Goal: Information Seeking & Learning: Learn about a topic

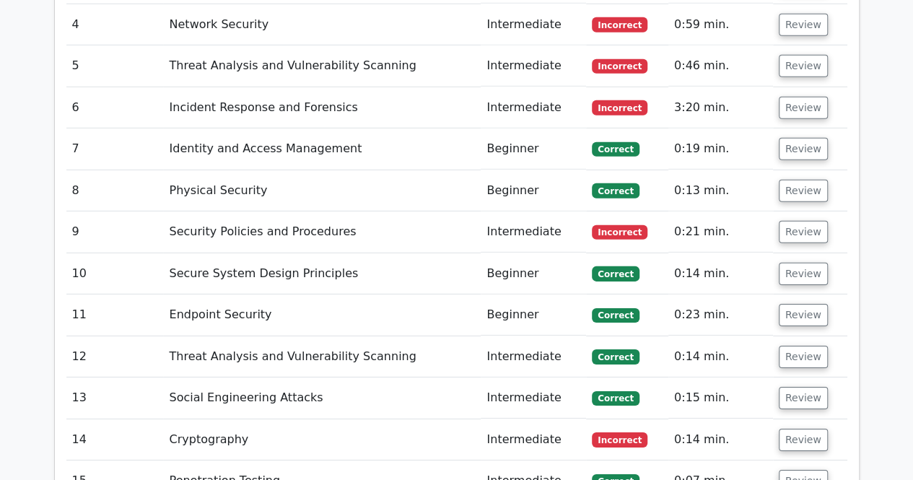
scroll to position [2124, 0]
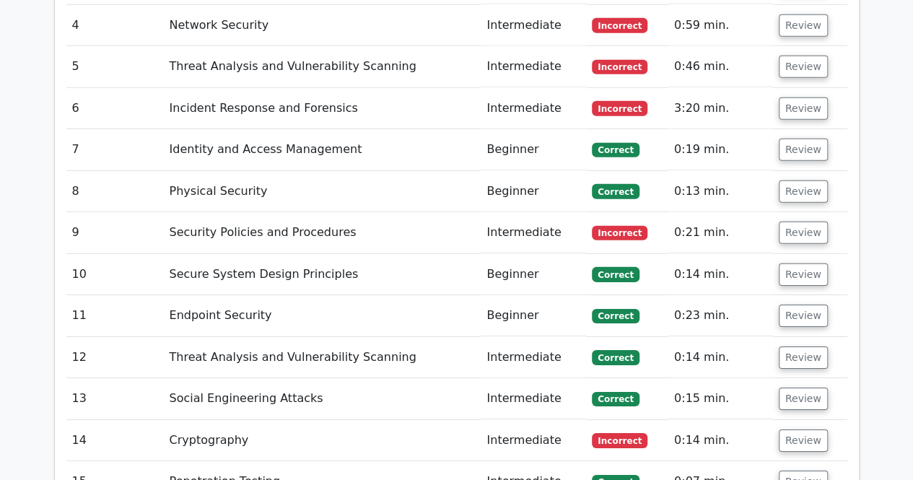
click at [598, 226] on span "Incorrect" at bounding box center [620, 233] width 56 height 14
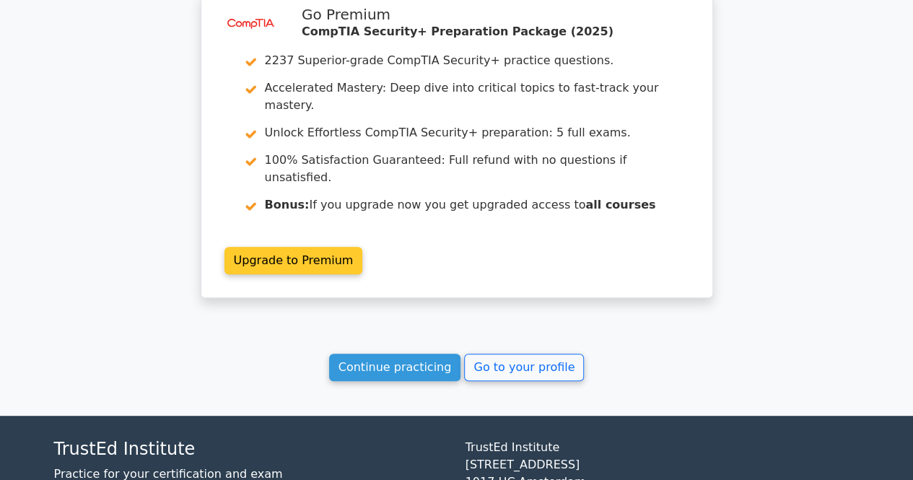
scroll to position [2918, 0]
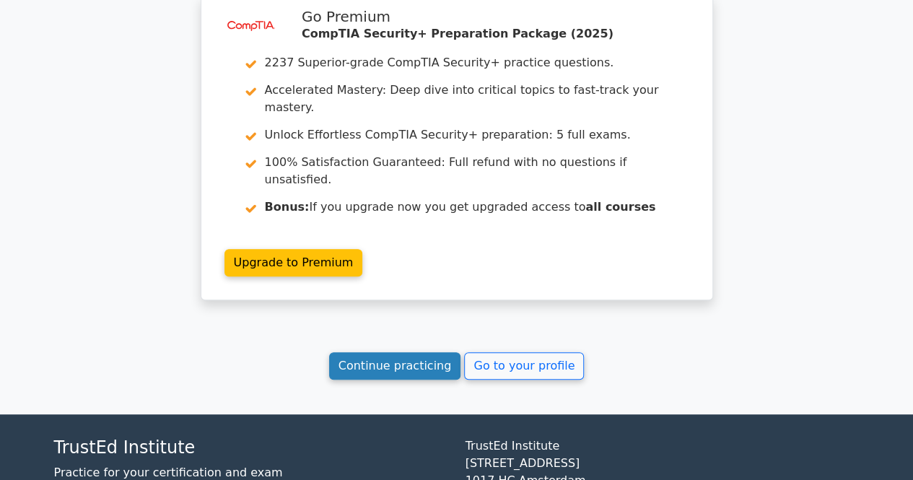
click at [389, 352] on link "Continue practicing" at bounding box center [395, 365] width 132 height 27
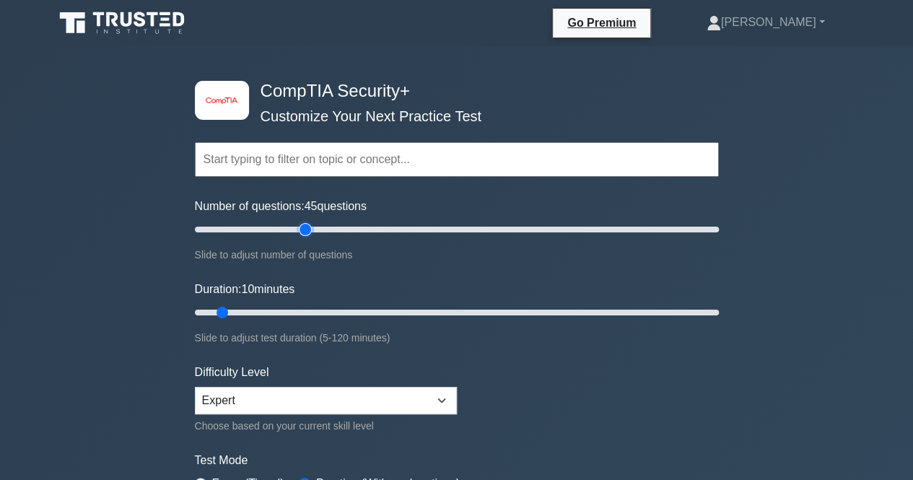
drag, startPoint x: 273, startPoint y: 229, endPoint x: 303, endPoint y: 237, distance: 30.6
type input "45"
click at [303, 237] on input "Number of questions: 45 questions" at bounding box center [457, 229] width 524 height 17
drag, startPoint x: 315, startPoint y: 307, endPoint x: 465, endPoint y: 303, distance: 150.1
click at [465, 303] on div "Duration: 10 minutes Slide to adjust test duration (5-120 minutes)" at bounding box center [457, 314] width 524 height 66
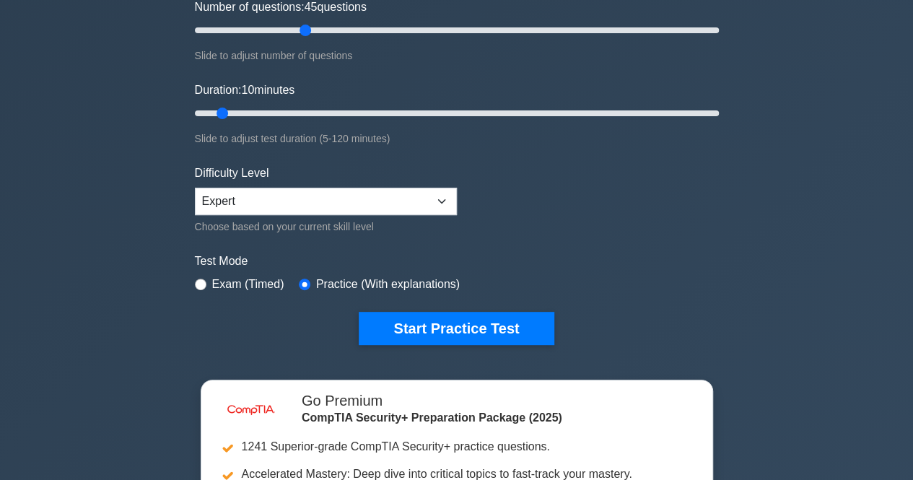
scroll to position [72, 0]
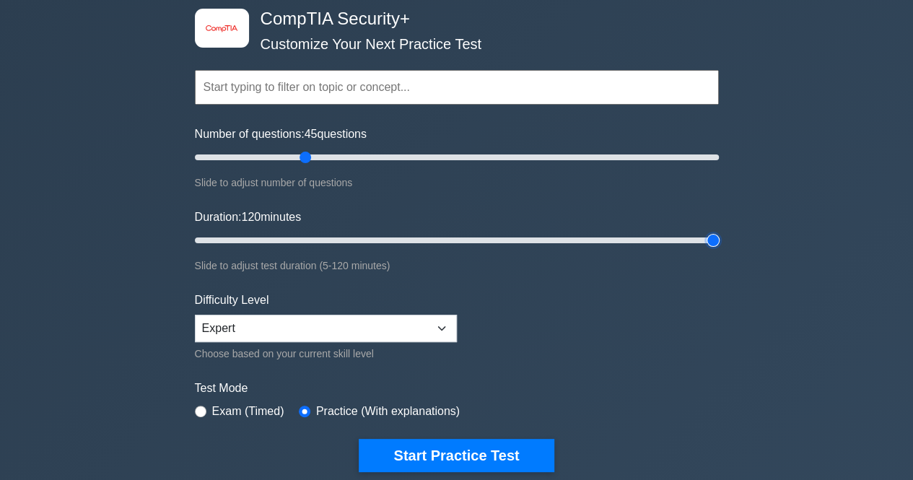
drag, startPoint x: 706, startPoint y: 239, endPoint x: 802, endPoint y: 253, distance: 97.6
type input "120"
click at [719, 249] on input "Duration: 120 minutes" at bounding box center [457, 240] width 524 height 17
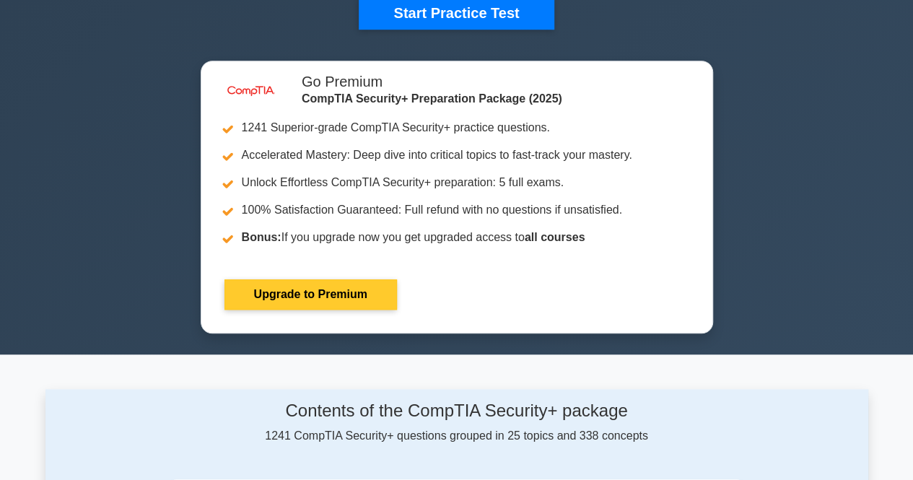
scroll to position [361, 0]
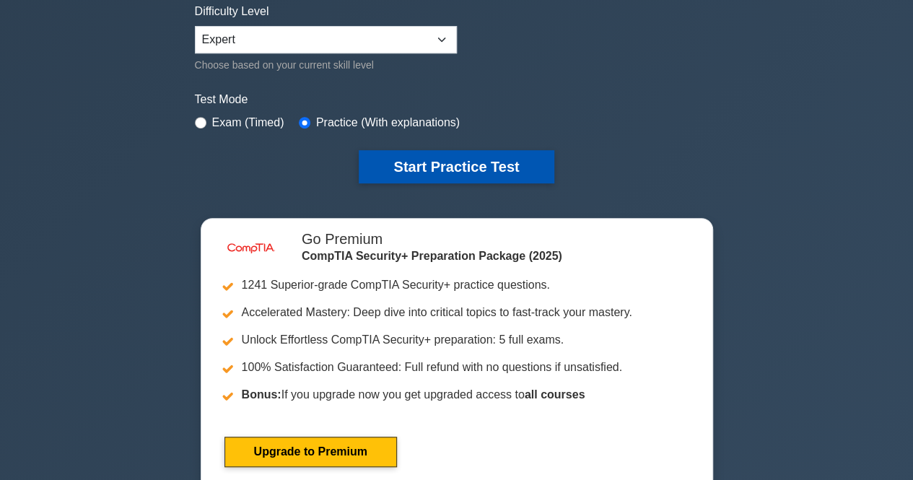
click at [520, 171] on button "Start Practice Test" at bounding box center [456, 166] width 195 height 33
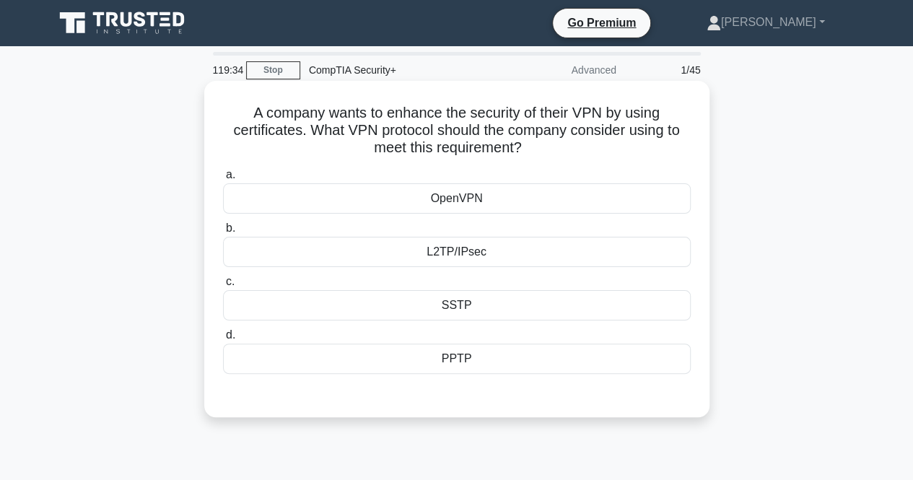
click at [527, 253] on div "L2TP/IPsec" at bounding box center [457, 252] width 468 height 30
click at [223, 233] on input "b. L2TP/IPsec" at bounding box center [223, 228] width 0 height 9
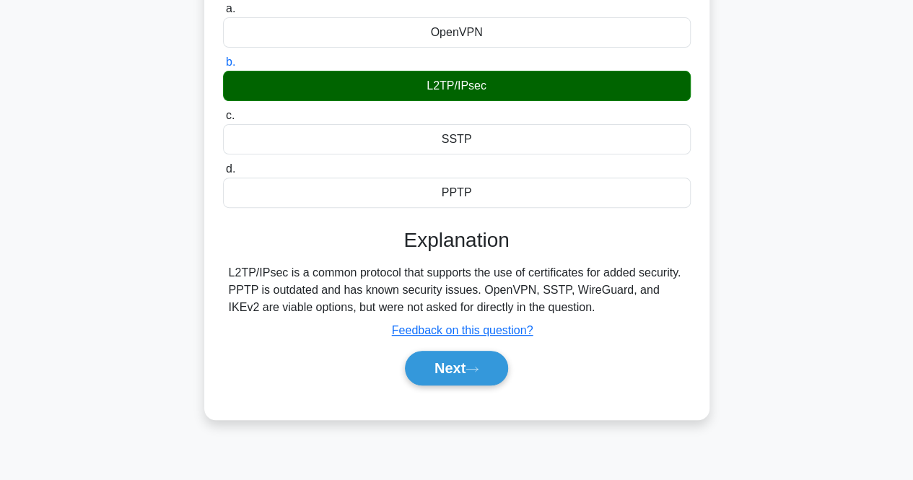
scroll to position [144, 0]
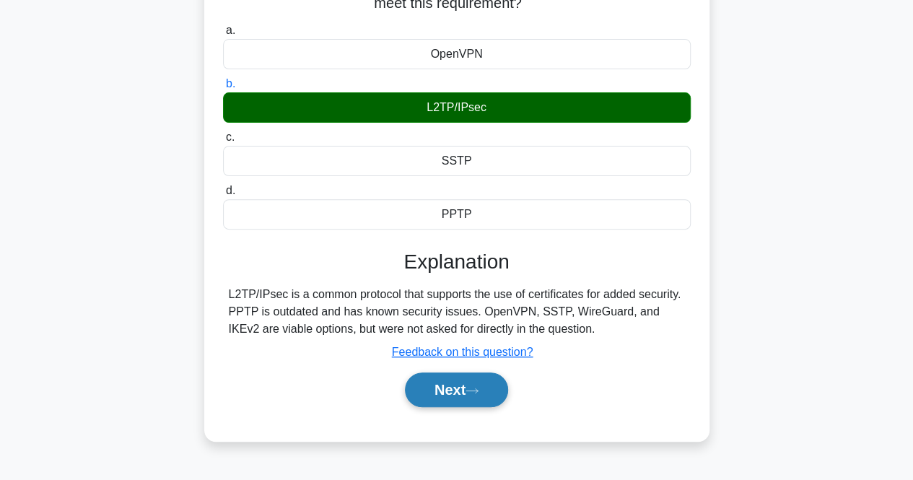
click at [460, 402] on button "Next" at bounding box center [456, 389] width 103 height 35
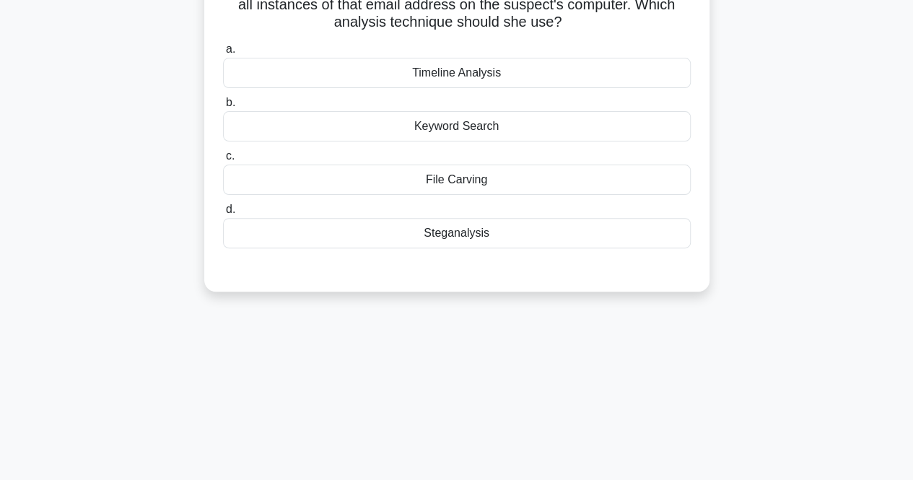
scroll to position [0, 0]
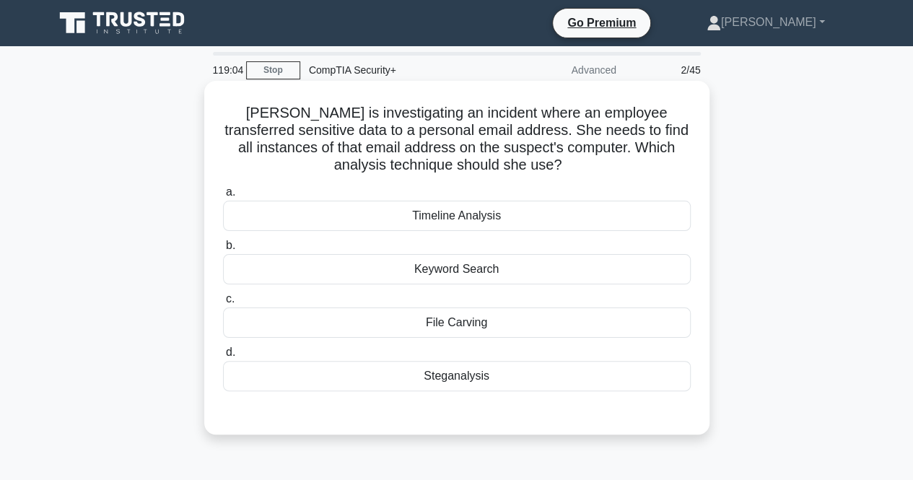
click at [476, 212] on div "Timeline Analysis" at bounding box center [457, 216] width 468 height 30
click at [223, 197] on input "a. Timeline Analysis" at bounding box center [223, 192] width 0 height 9
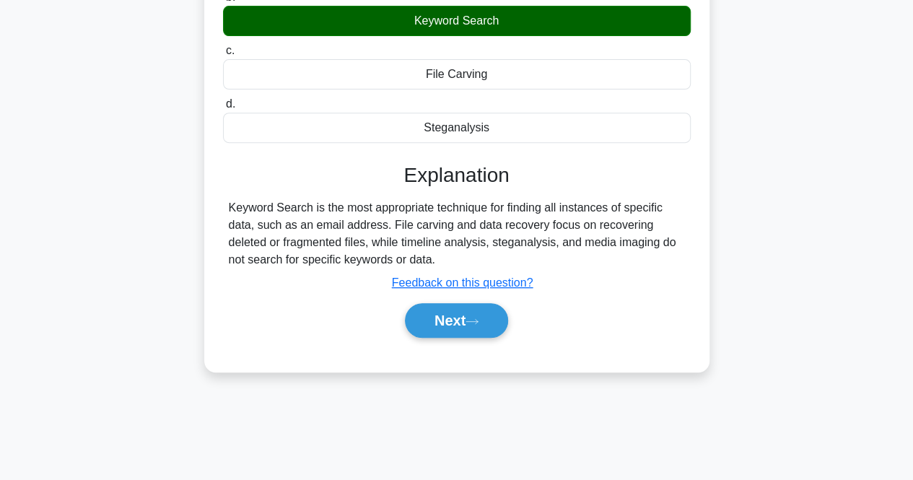
scroll to position [289, 0]
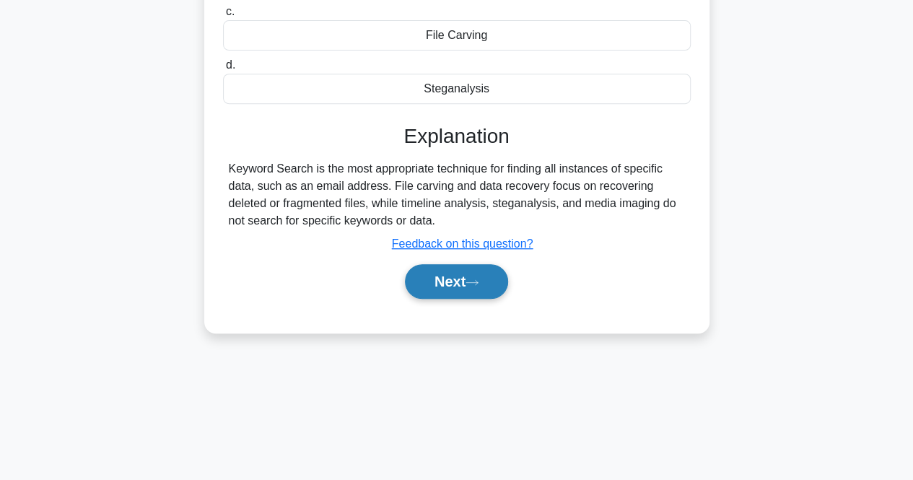
click at [472, 295] on button "Next" at bounding box center [456, 281] width 103 height 35
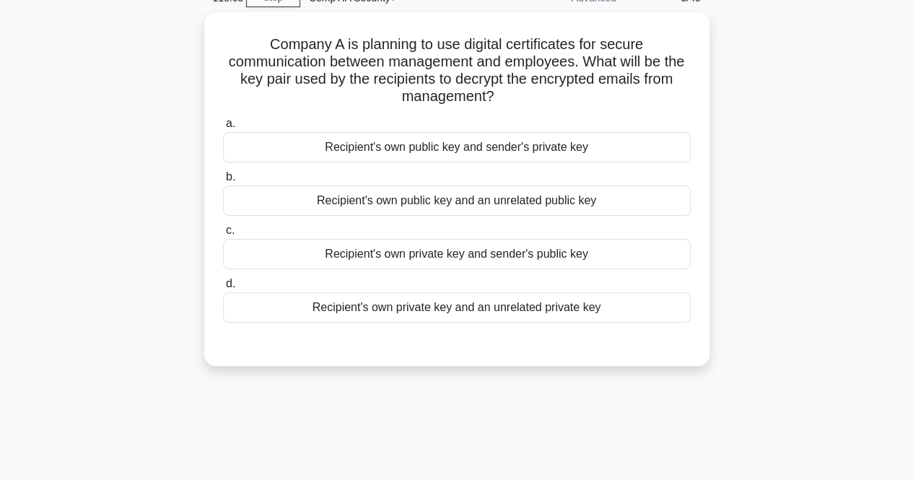
scroll to position [0, 0]
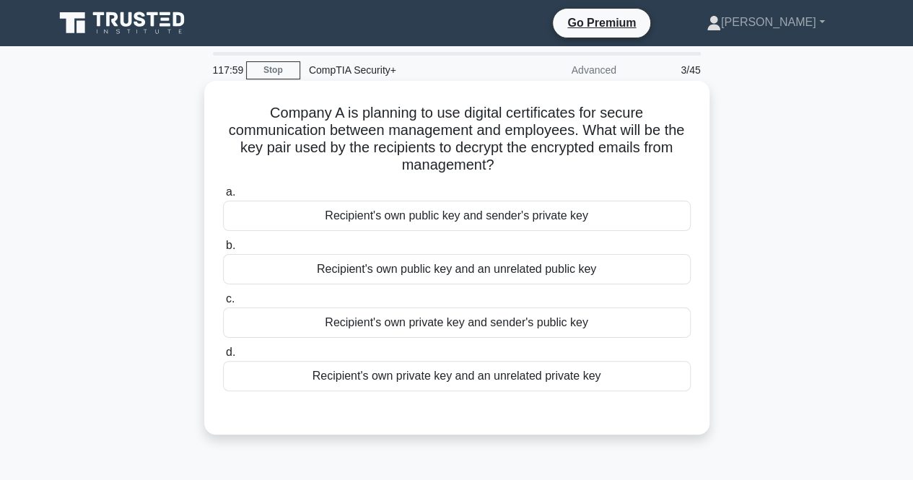
click at [571, 317] on div "Recipient's own private key and sender's public key" at bounding box center [457, 322] width 468 height 30
click at [223, 304] on input "c. Recipient's own private key and sender's public key" at bounding box center [223, 298] width 0 height 9
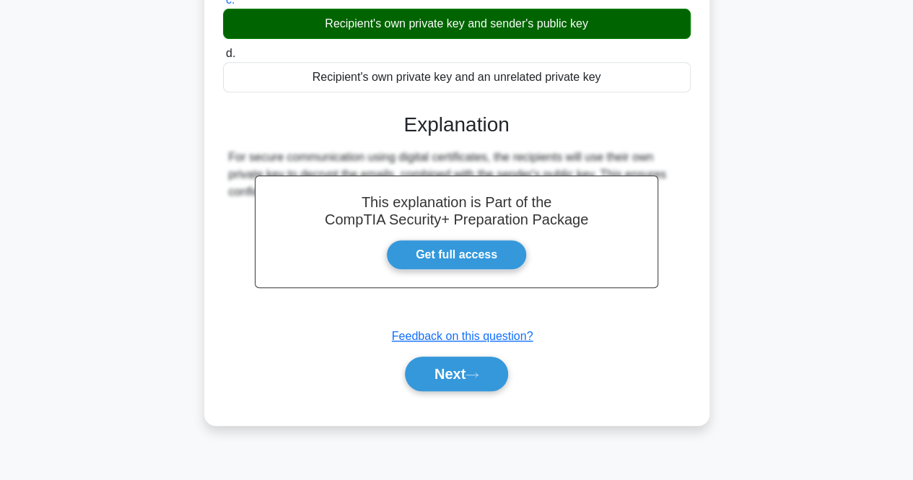
scroll to position [299, 0]
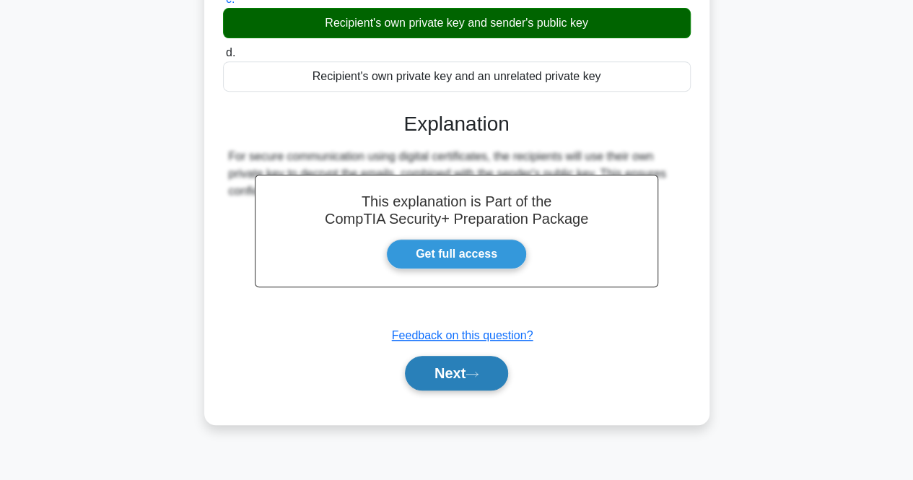
click at [490, 372] on button "Next" at bounding box center [456, 373] width 103 height 35
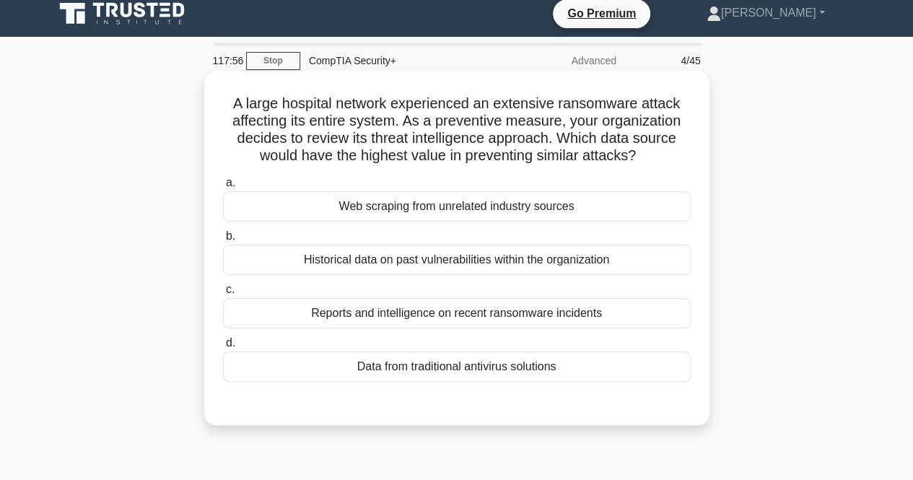
scroll to position [0, 0]
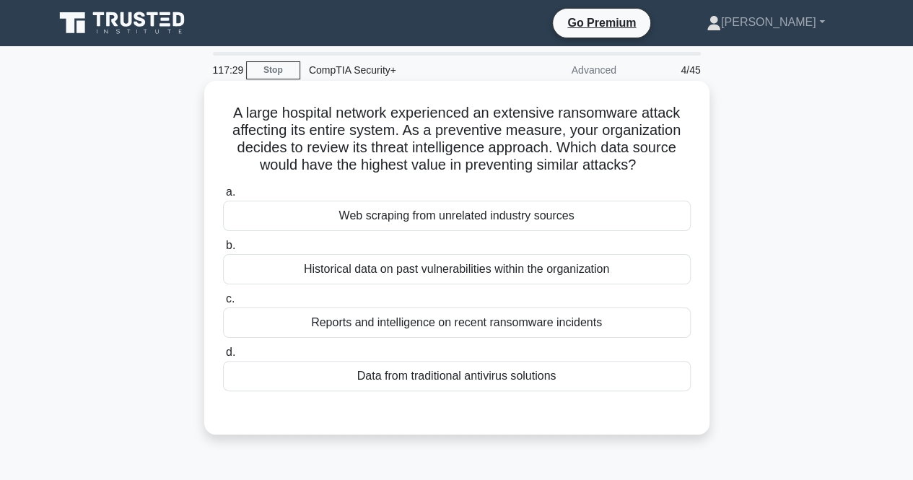
click at [632, 324] on div "Reports and intelligence on recent ransomware incidents" at bounding box center [457, 322] width 468 height 30
click at [223, 304] on input "c. Reports and intelligence on recent ransomware incidents" at bounding box center [223, 298] width 0 height 9
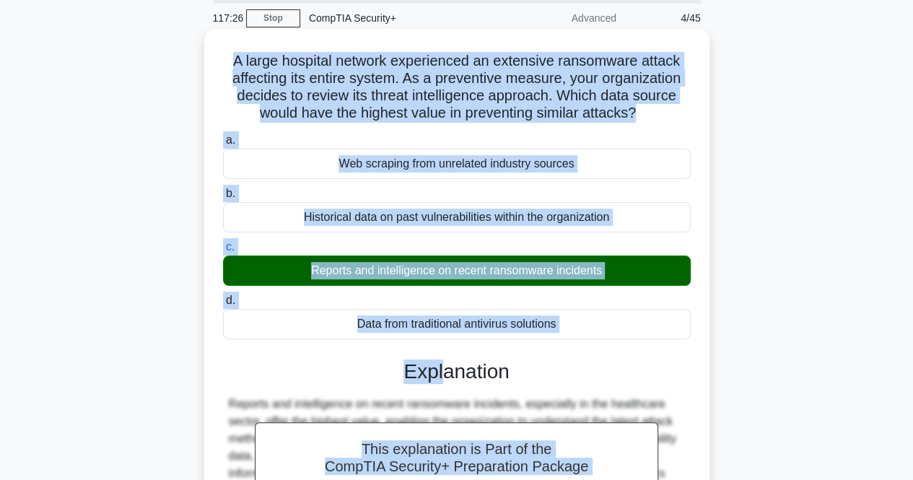
scroll to position [144, 0]
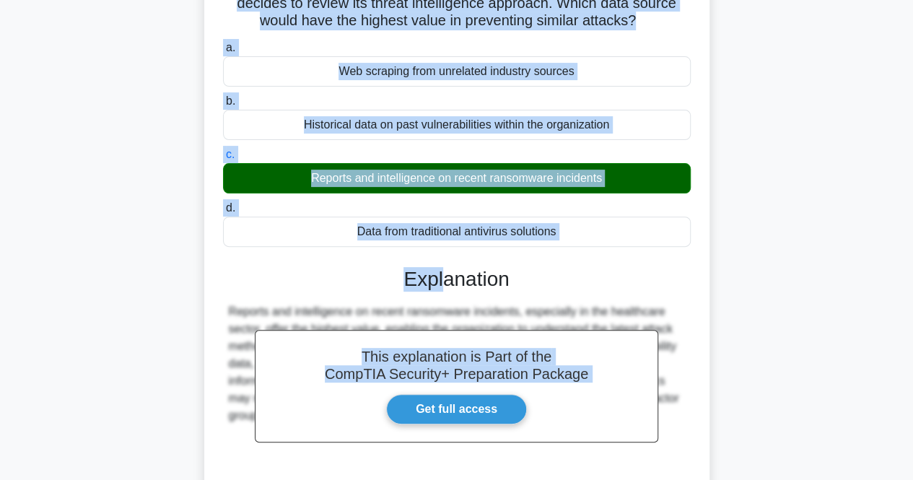
drag, startPoint x: 228, startPoint y: 115, endPoint x: 636, endPoint y: 228, distance: 423.1
click at [636, 228] on div "A large hospital network experienced an extensive ransomware attack affecting i…" at bounding box center [456, 257] width 493 height 631
click at [469, 128] on div "Historical data on past vulnerabilities within the organization" at bounding box center [457, 125] width 468 height 30
click at [223, 106] on input "b. Historical data on past vulnerabilities within the organization" at bounding box center [223, 101] width 0 height 9
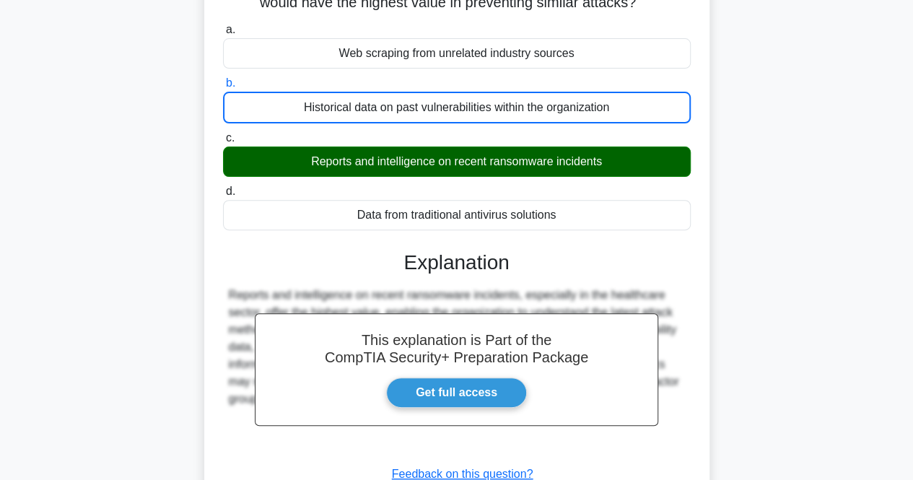
scroll to position [299, 0]
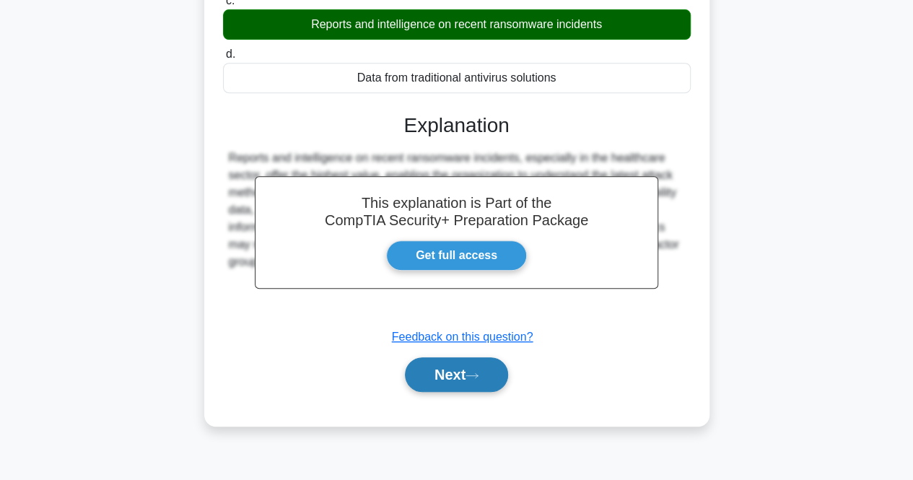
click at [449, 367] on button "Next" at bounding box center [456, 374] width 103 height 35
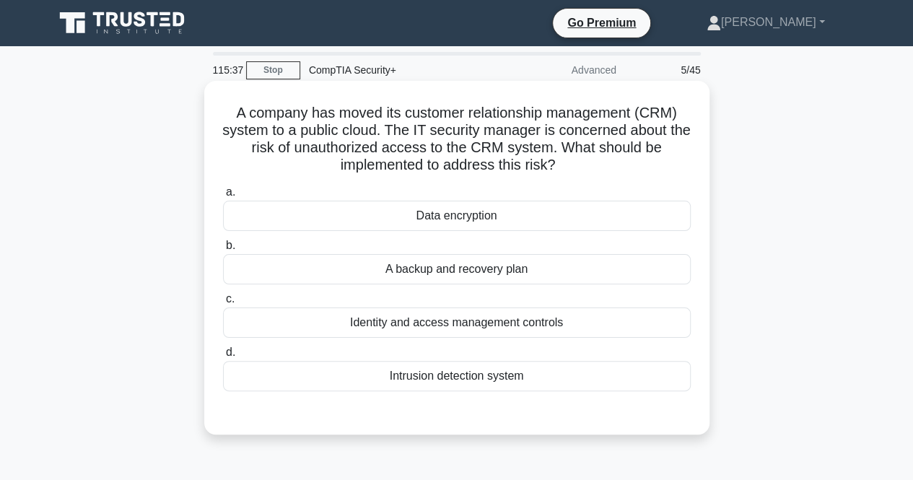
scroll to position [0, 0]
click at [531, 340] on div "a. Data encryption b. A backup and recovery plan c." at bounding box center [456, 287] width 485 height 214
click at [535, 328] on div "Identity and access management controls" at bounding box center [457, 322] width 468 height 30
click at [223, 304] on input "c. Identity and access management controls" at bounding box center [223, 298] width 0 height 9
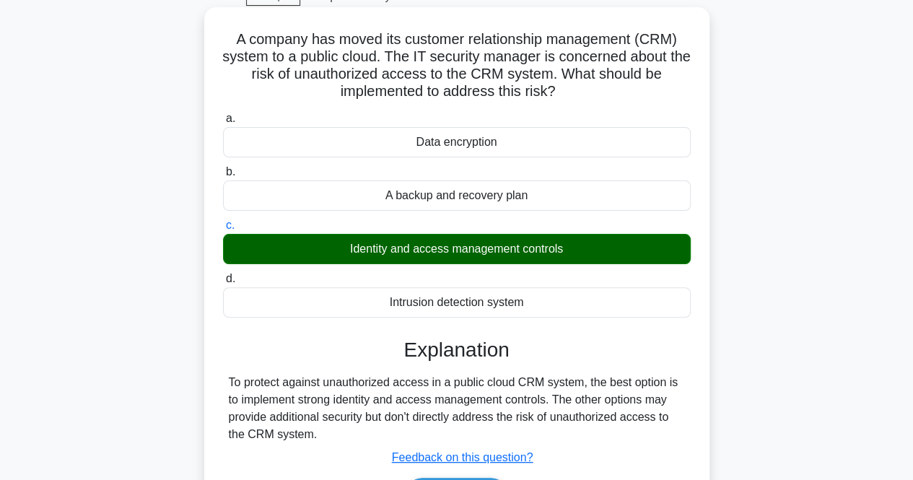
scroll to position [144, 0]
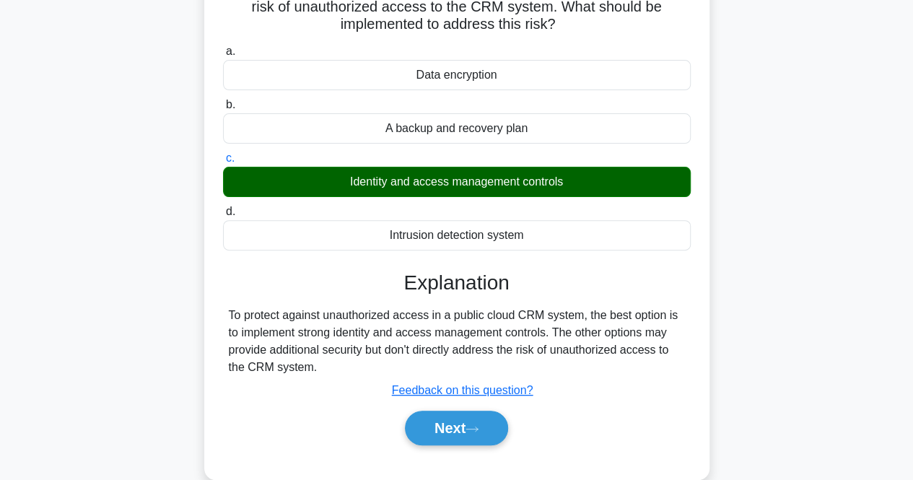
click at [727, 310] on div "A company has moved its customer relationship management (CRM) system to a publ…" at bounding box center [456, 218] width 822 height 556
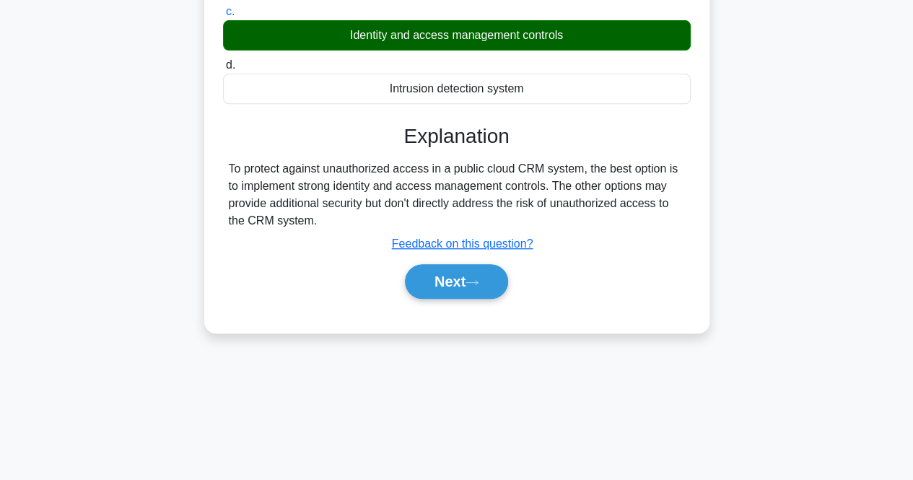
scroll to position [289, 0]
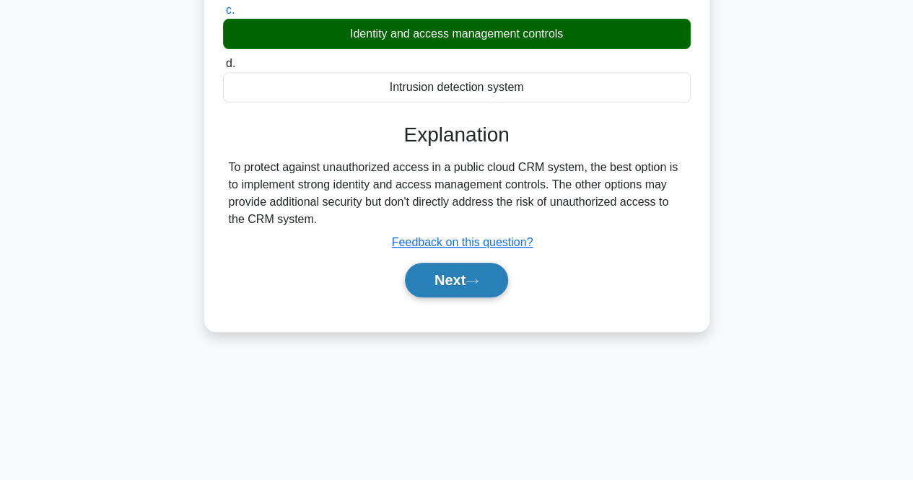
click at [433, 281] on button "Next" at bounding box center [456, 280] width 103 height 35
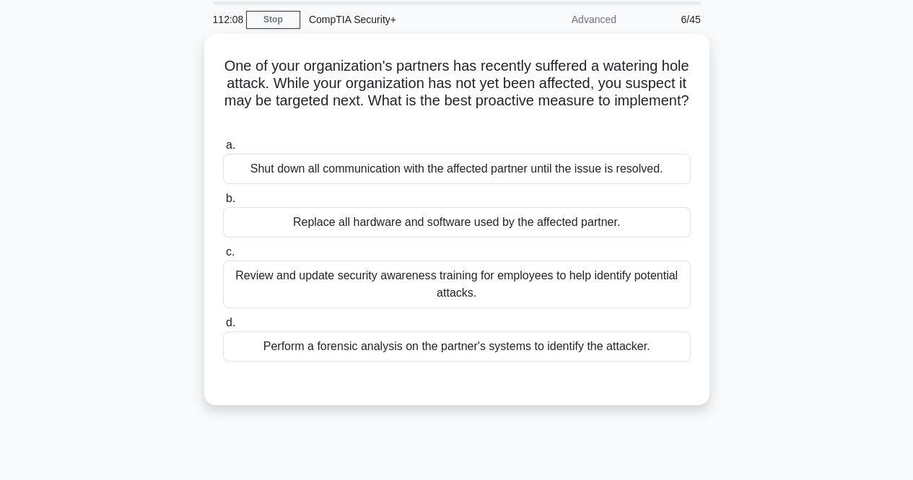
scroll to position [72, 0]
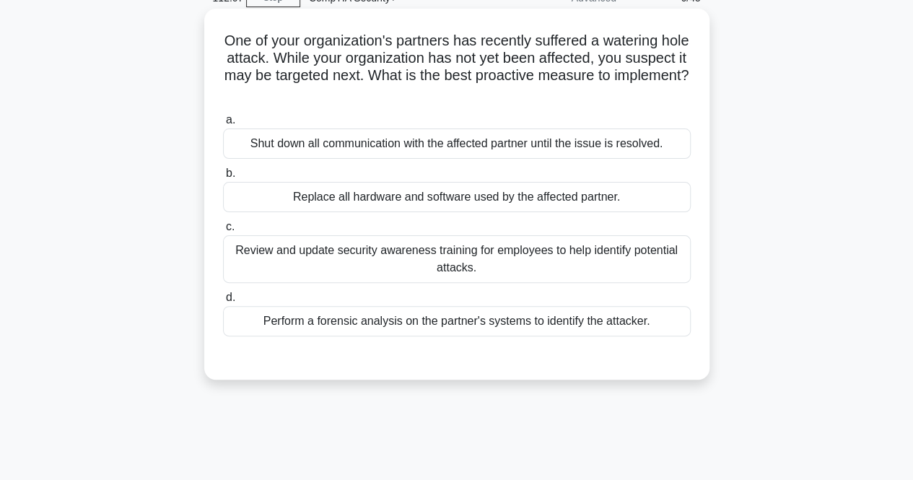
click at [352, 273] on div "Review and update security awareness training for employees to help identify po…" at bounding box center [457, 259] width 468 height 48
click at [223, 232] on input "c. Review and update security awareness training for employees to help identify…" at bounding box center [223, 226] width 0 height 9
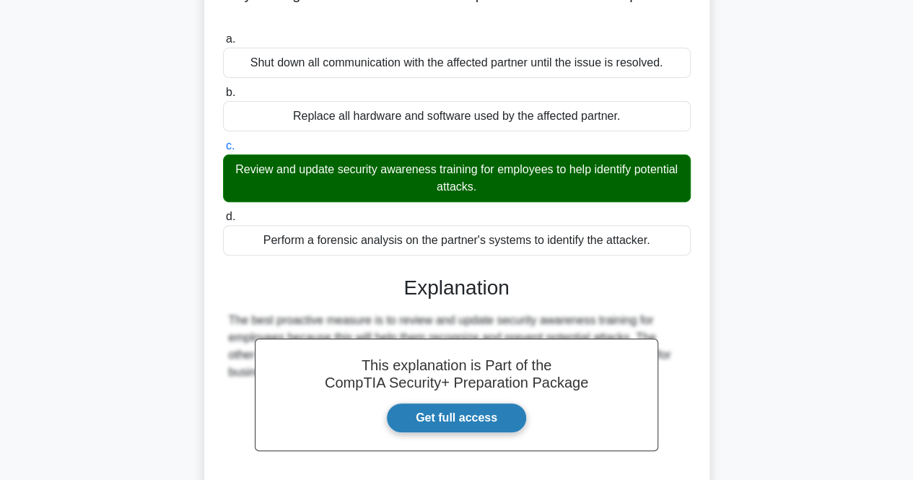
scroll to position [289, 0]
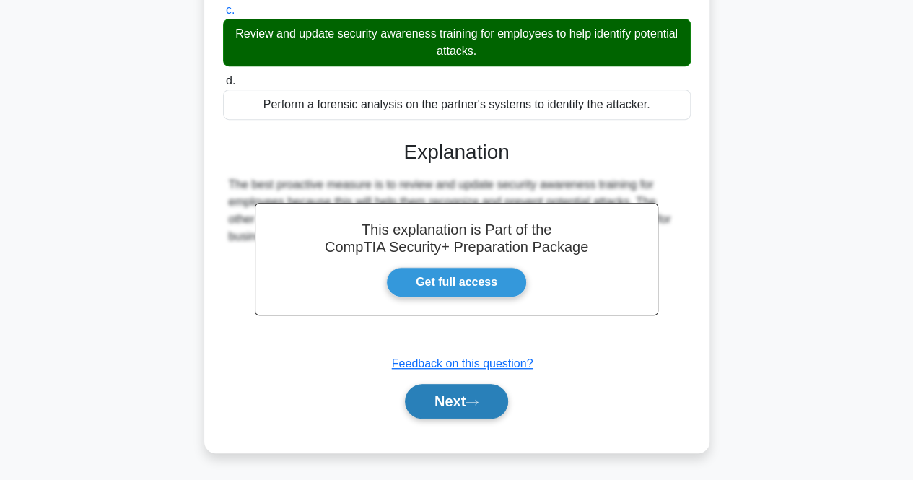
click at [505, 398] on button "Next" at bounding box center [456, 401] width 103 height 35
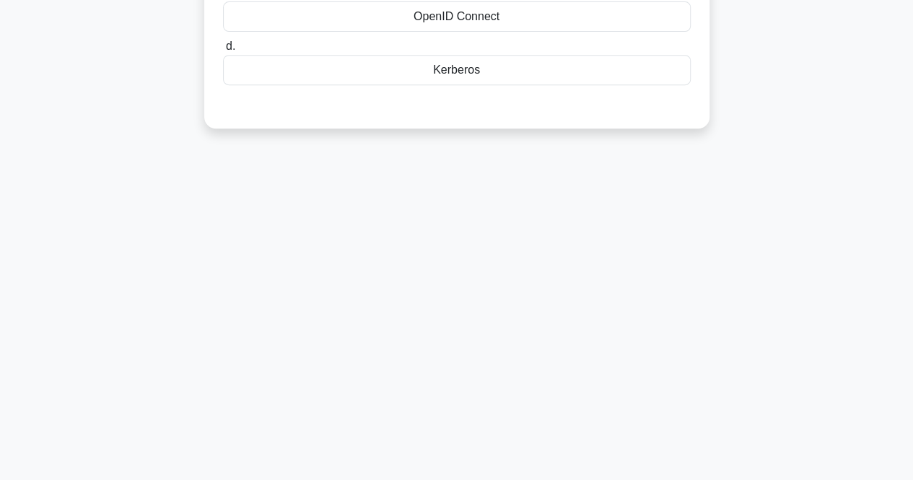
scroll to position [0, 0]
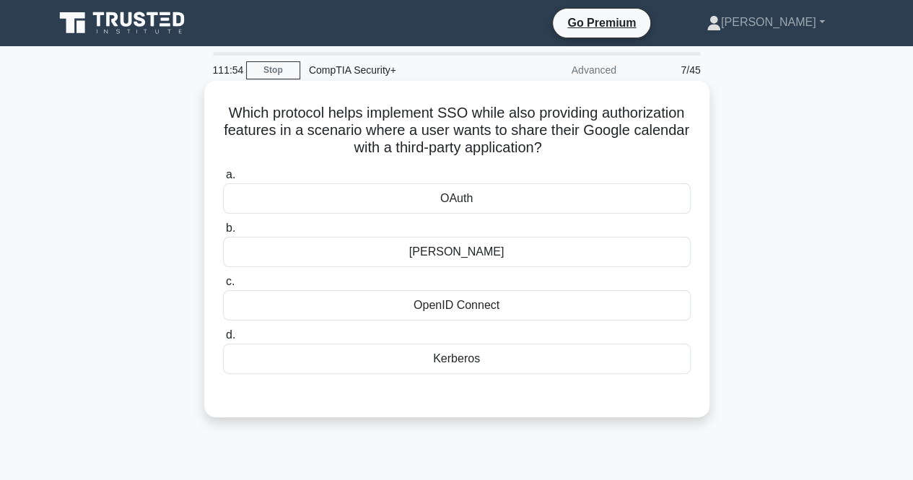
click at [439, 357] on div "Kerberos" at bounding box center [457, 358] width 468 height 30
click at [223, 340] on input "d. Kerberos" at bounding box center [223, 334] width 0 height 9
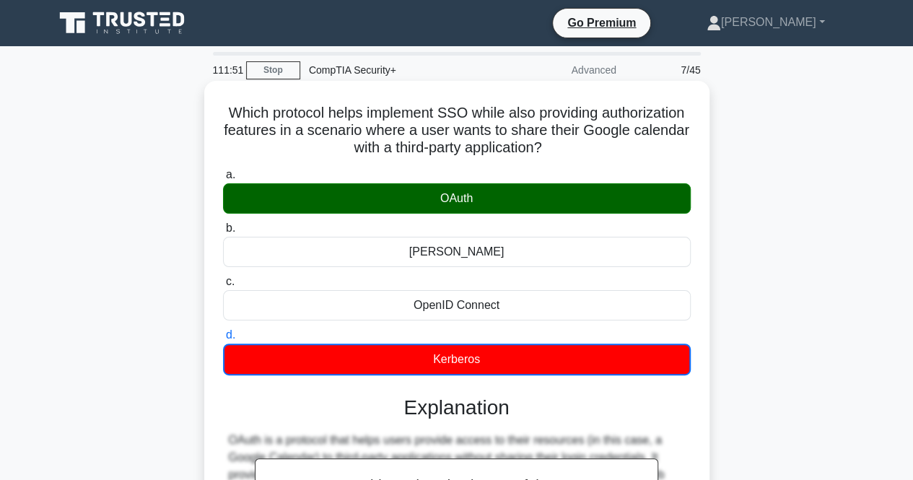
drag, startPoint x: 266, startPoint y: 112, endPoint x: 506, endPoint y: 367, distance: 350.6
click at [506, 367] on div "Which protocol helps implement SSO while also providing authorization features …" at bounding box center [456, 394] width 493 height 615
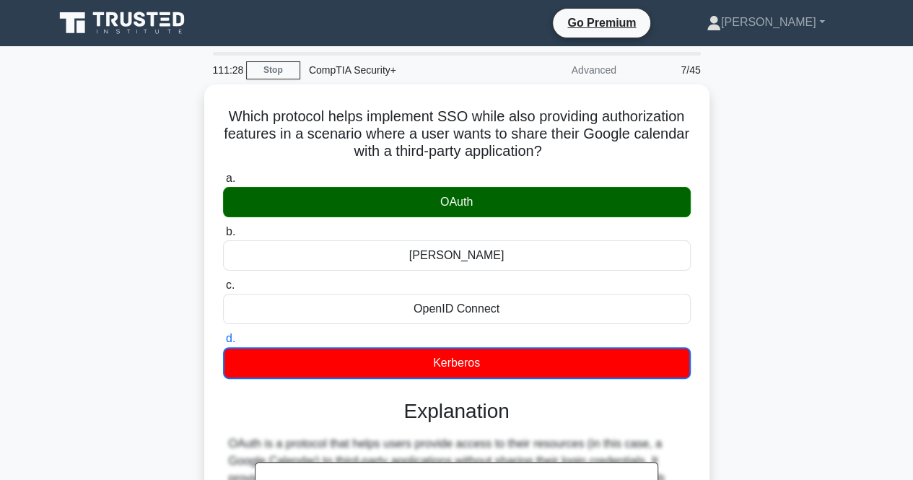
click at [40, 222] on main "111:28 Stop CompTIA Security+ Advanced 7/45 Which protocol helps implement SSO …" at bounding box center [456, 412] width 913 height 733
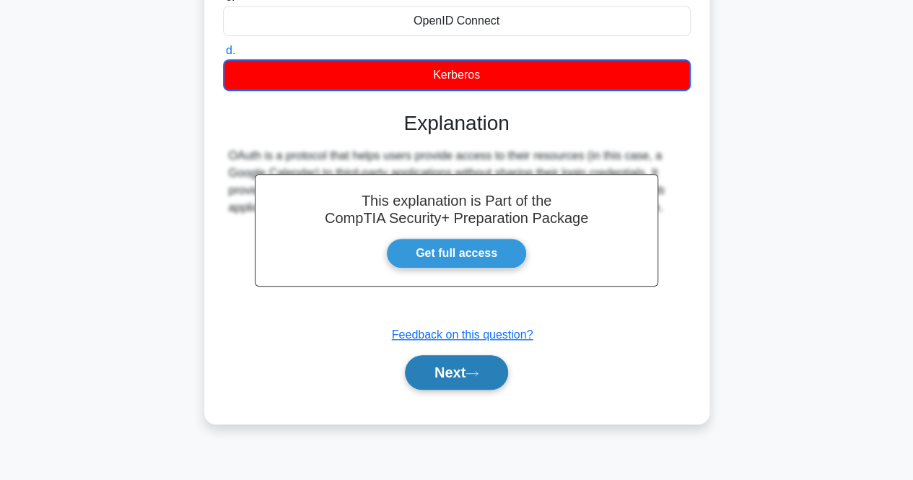
scroll to position [289, 0]
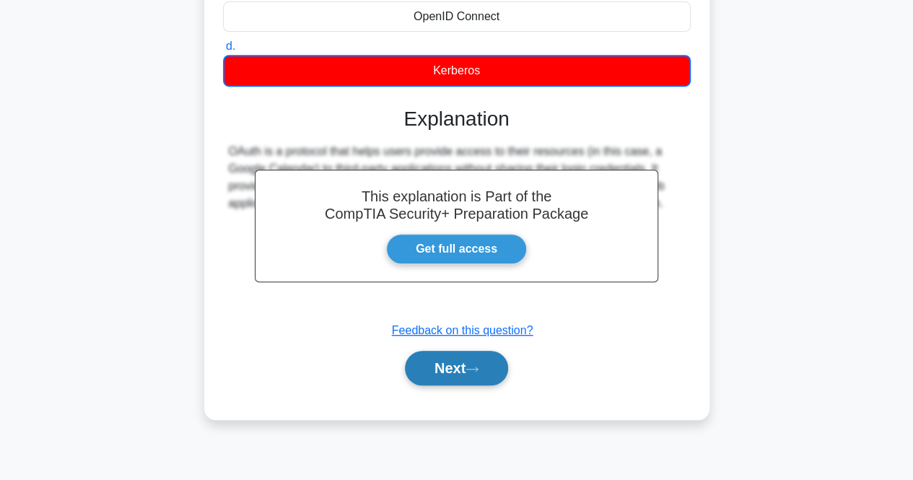
click at [473, 354] on button "Next" at bounding box center [456, 368] width 103 height 35
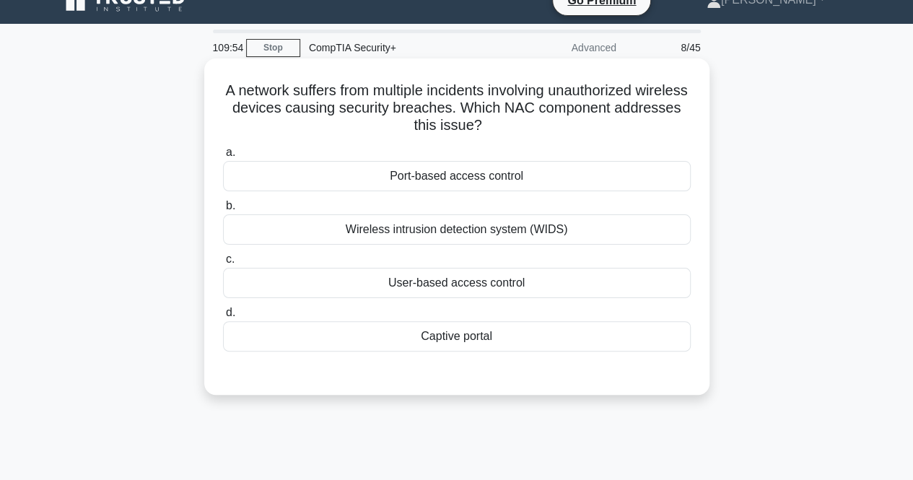
scroll to position [0, 0]
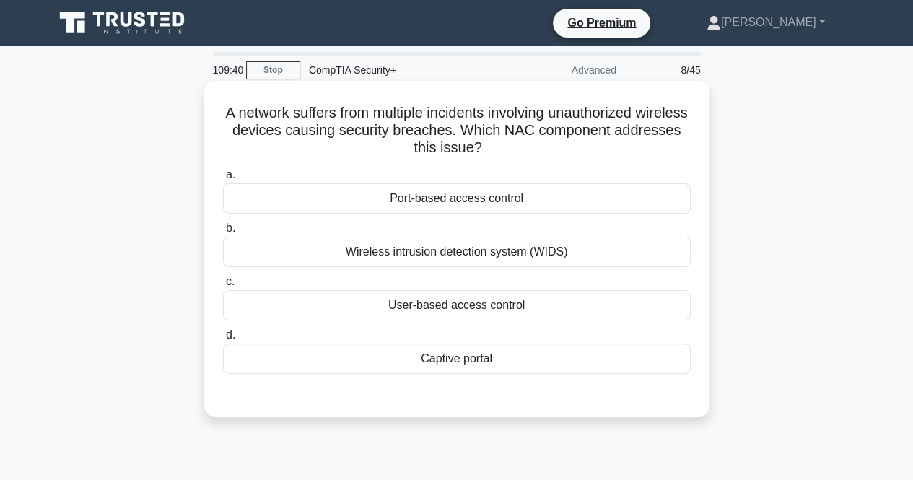
click at [375, 247] on div "Wireless intrusion detection system (WIDS)" at bounding box center [457, 252] width 468 height 30
click at [223, 233] on input "b. Wireless intrusion detection system (WIDS)" at bounding box center [223, 228] width 0 height 9
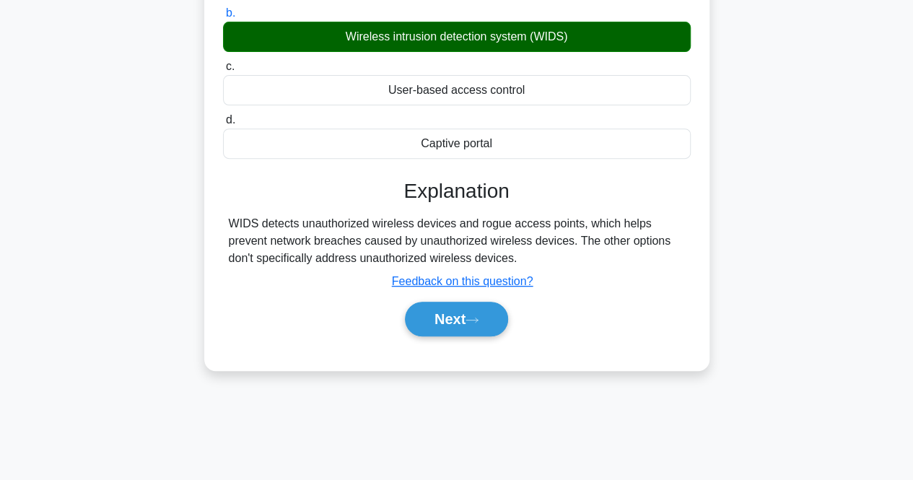
scroll to position [216, 0]
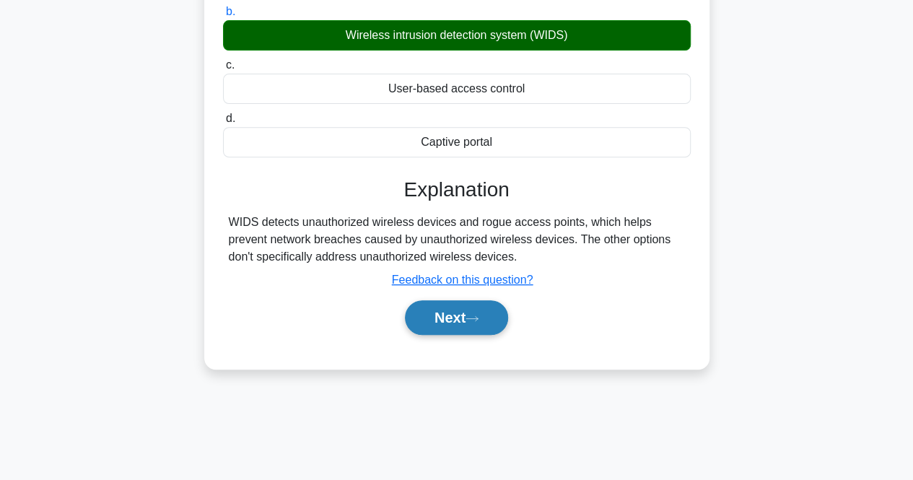
click at [491, 315] on button "Next" at bounding box center [456, 317] width 103 height 35
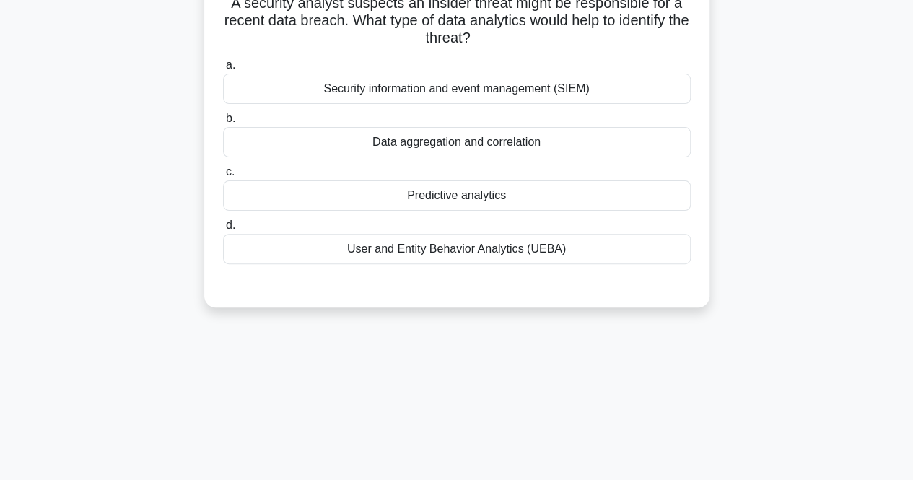
scroll to position [0, 0]
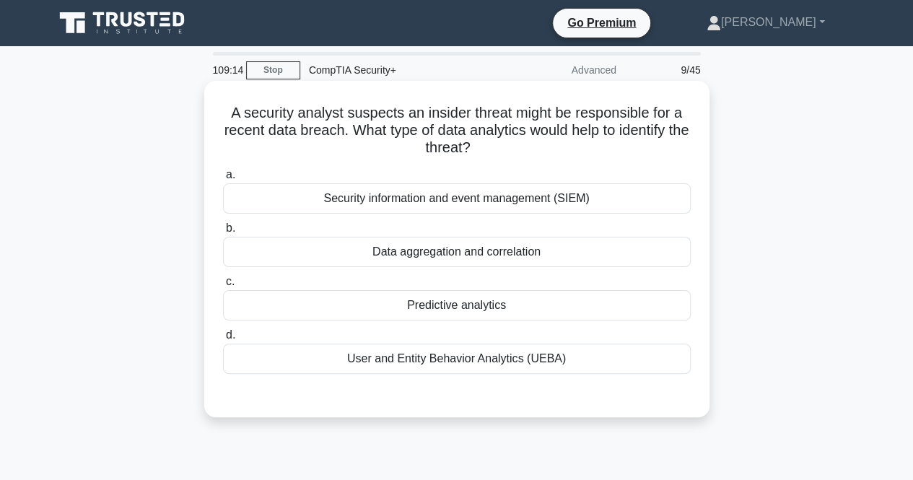
click at [573, 356] on div "User and Entity Behavior Analytics (UEBA)" at bounding box center [457, 358] width 468 height 30
click at [223, 340] on input "d. User and Entity Behavior Analytics (UEBA)" at bounding box center [223, 334] width 0 height 9
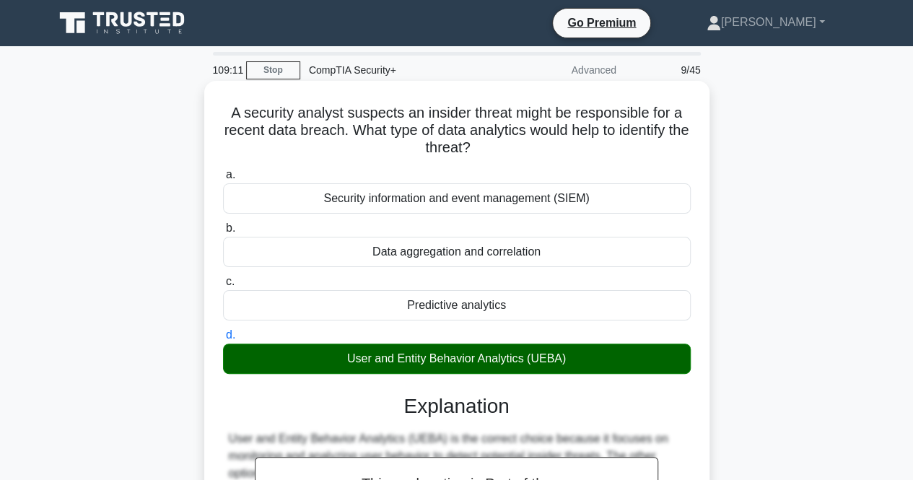
drag, startPoint x: 214, startPoint y: 105, endPoint x: 573, endPoint y: 359, distance: 440.0
click at [573, 359] on div "A security analyst suspects an insider threat might be responsible for a recent…" at bounding box center [456, 394] width 493 height 614
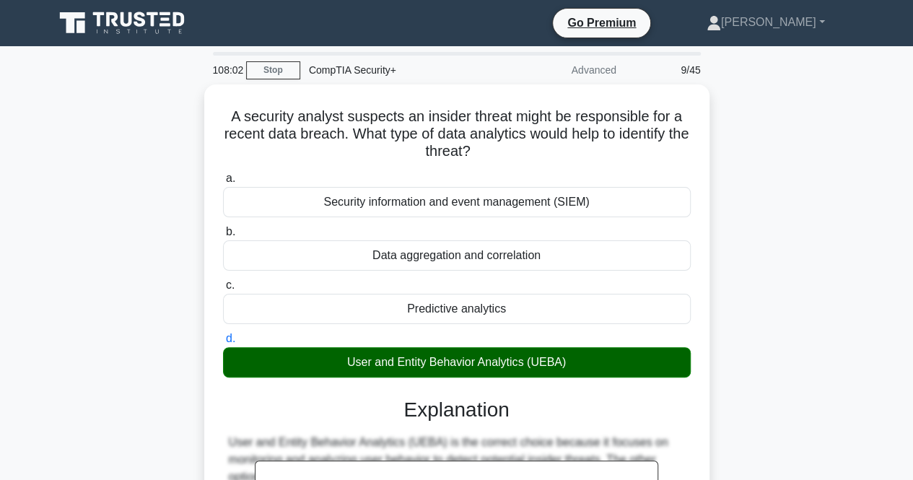
click at [192, 214] on div "A security analyst suspects an insider threat might be responsible for a recent…" at bounding box center [456, 405] width 822 height 643
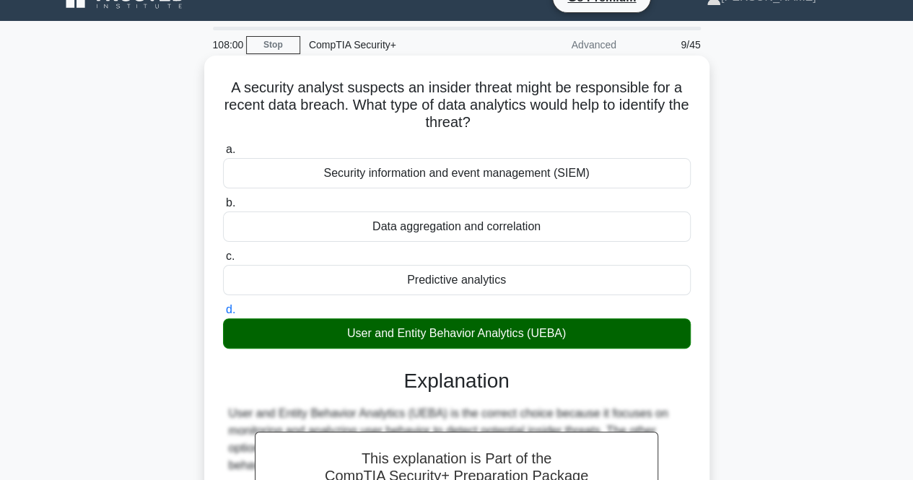
scroll to position [299, 0]
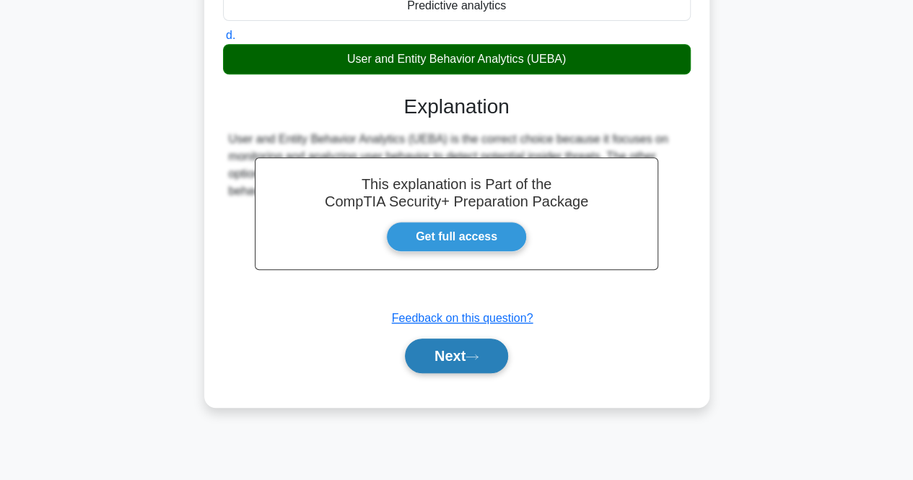
click at [465, 346] on button "Next" at bounding box center [456, 355] width 103 height 35
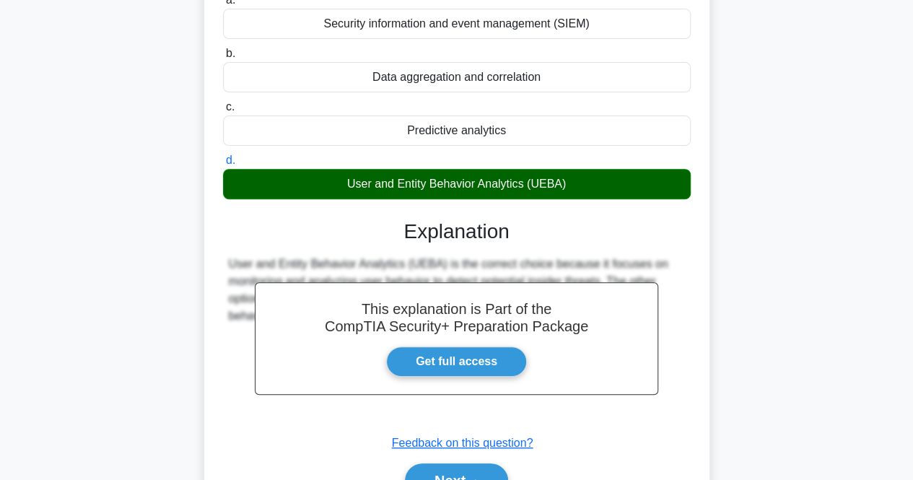
scroll to position [11, 0]
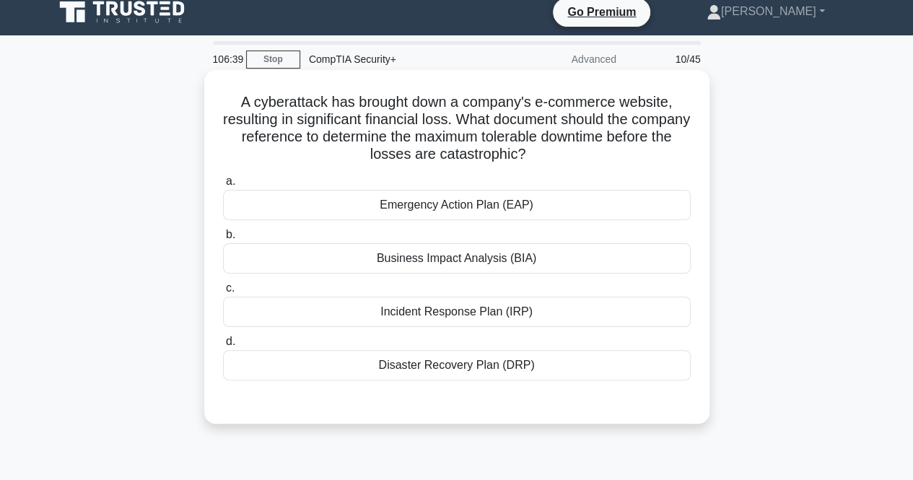
click at [489, 255] on div "Business Impact Analysis (BIA)" at bounding box center [457, 258] width 468 height 30
click at [223, 240] on input "b. Business Impact Analysis (BIA)" at bounding box center [223, 234] width 0 height 9
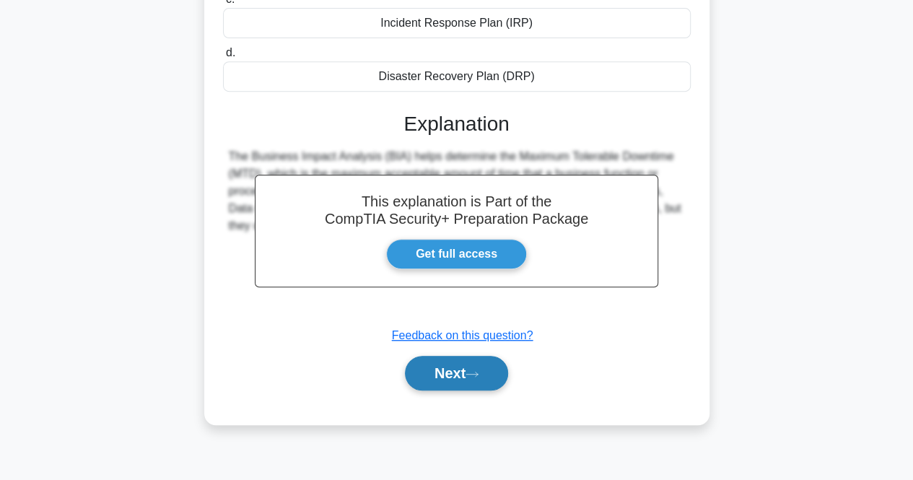
click at [473, 357] on button "Next" at bounding box center [456, 373] width 103 height 35
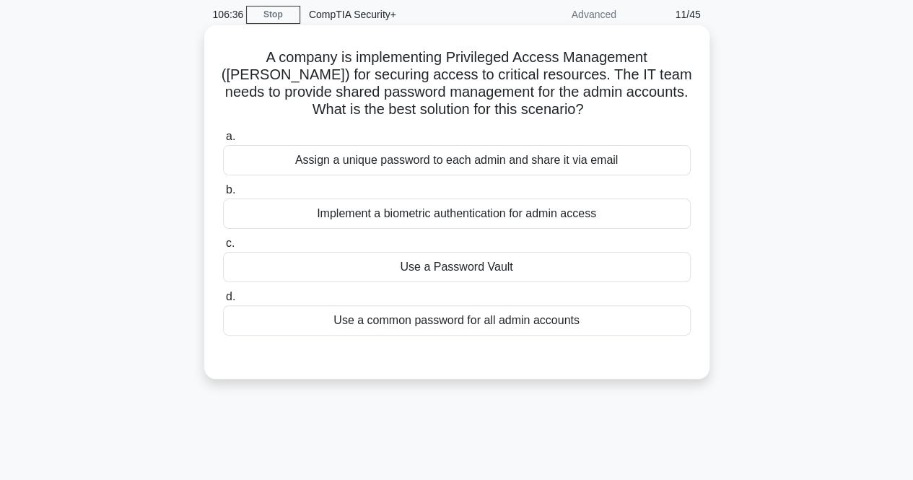
scroll to position [0, 0]
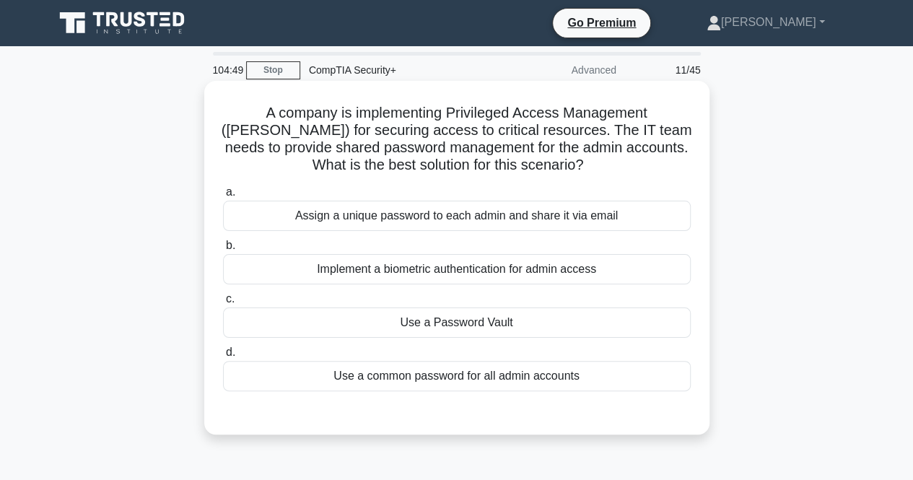
click at [488, 272] on div "Implement a biometric authentication for admin access" at bounding box center [457, 269] width 468 height 30
click at [223, 250] on input "b. Implement a biometric authentication for admin access" at bounding box center [223, 245] width 0 height 9
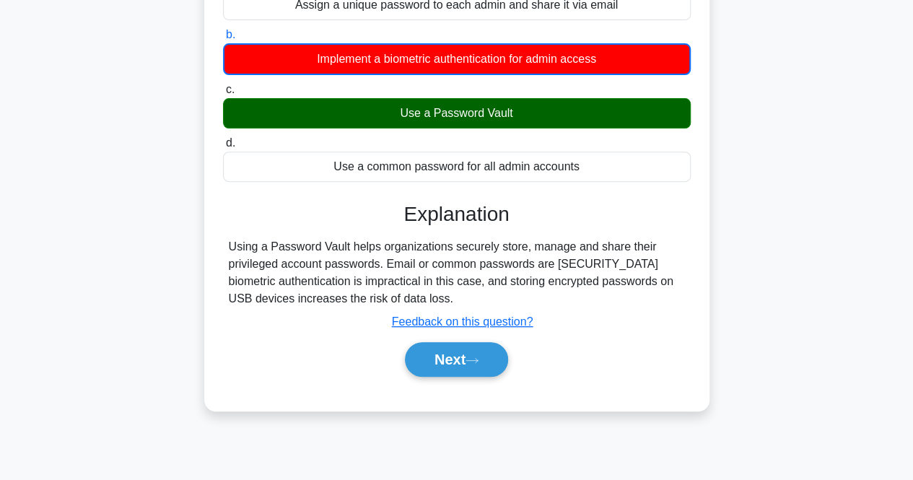
scroll to position [289, 0]
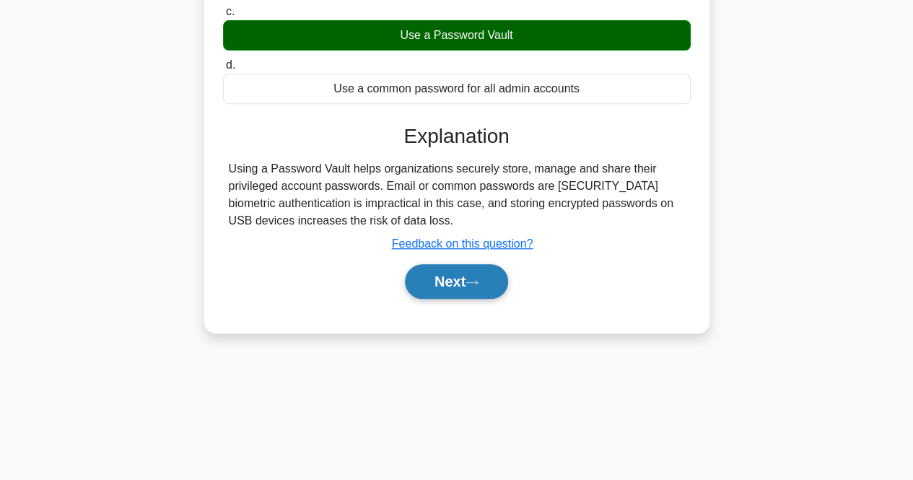
click at [492, 278] on button "Next" at bounding box center [456, 281] width 103 height 35
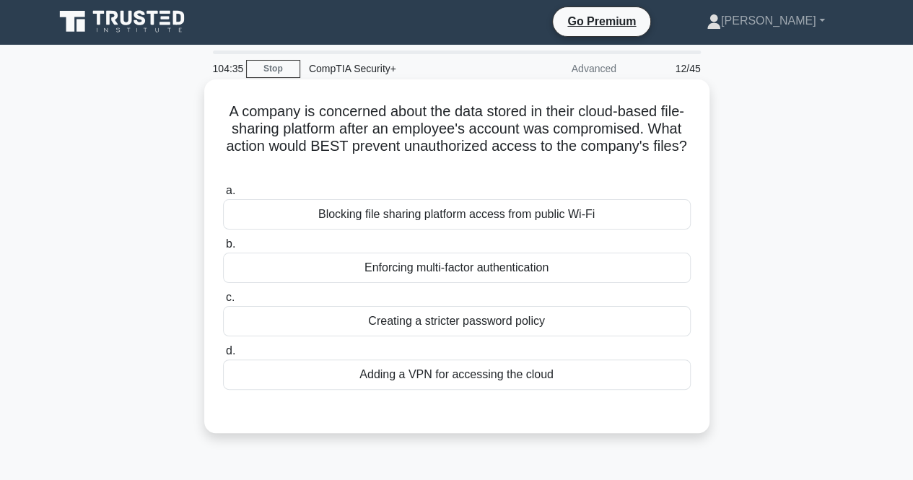
scroll to position [0, 0]
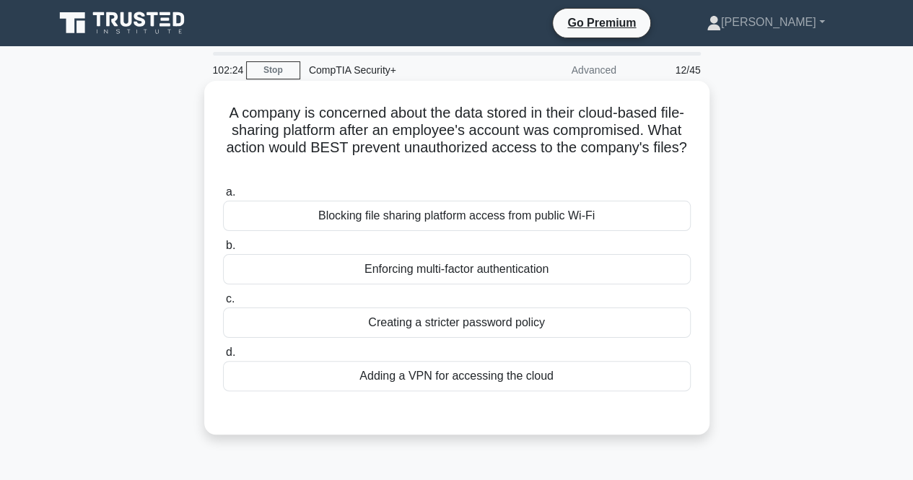
click at [524, 247] on label "b. Enforcing multi-factor authentication" at bounding box center [457, 261] width 468 height 48
click at [223, 247] on input "b. Enforcing multi-factor authentication" at bounding box center [223, 245] width 0 height 9
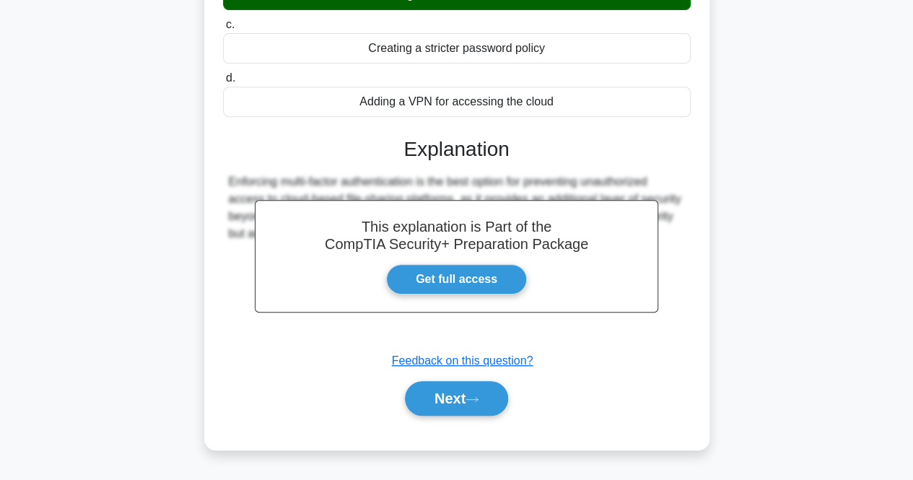
scroll to position [299, 0]
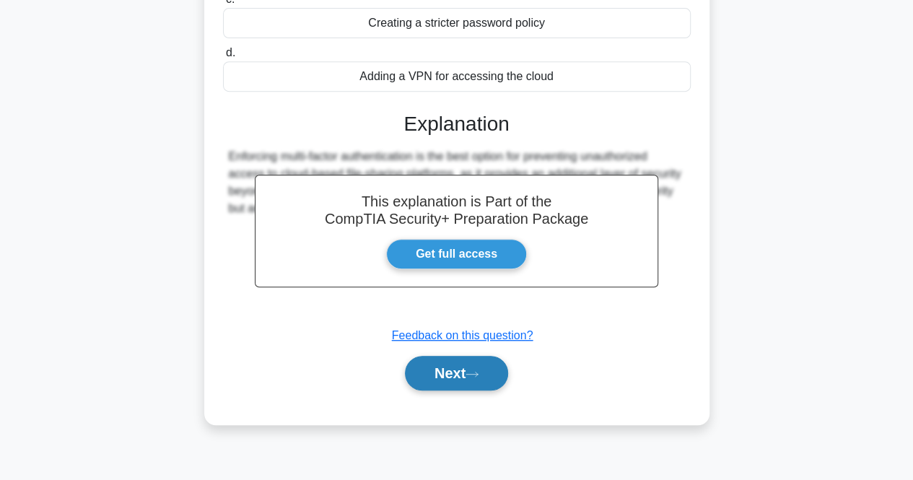
click at [458, 370] on button "Next" at bounding box center [456, 373] width 103 height 35
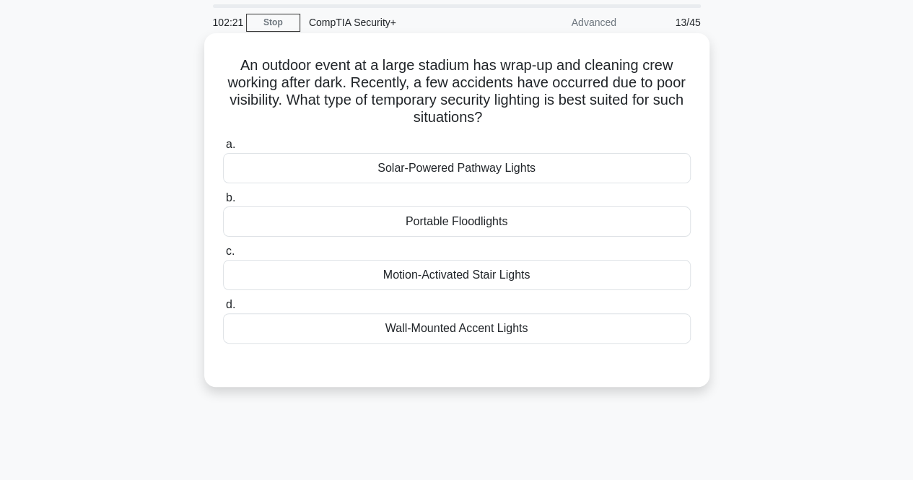
scroll to position [0, 0]
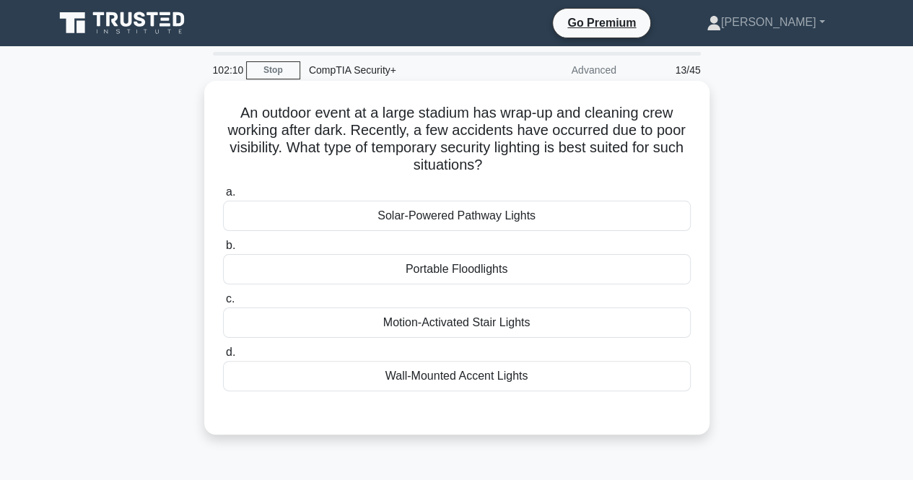
click at [535, 315] on div "Motion-Activated Stair Lights" at bounding box center [457, 322] width 468 height 30
click at [223, 304] on input "c. Motion-Activated Stair Lights" at bounding box center [223, 298] width 0 height 9
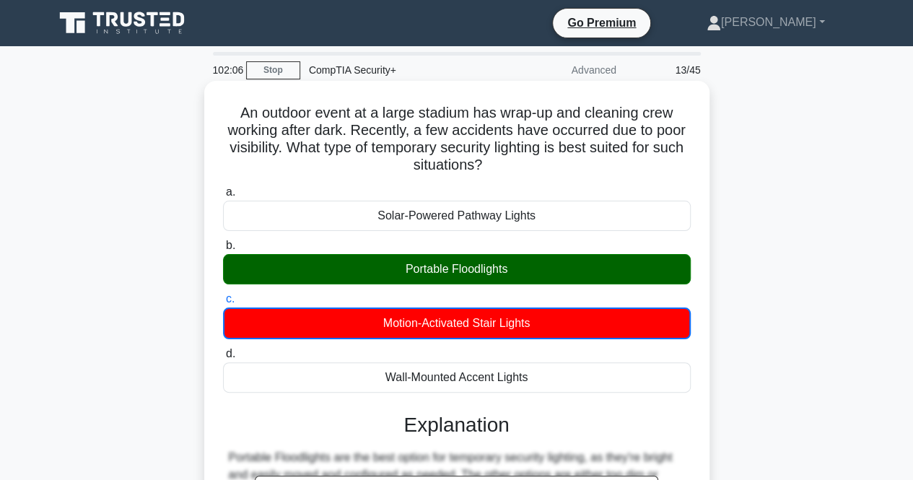
drag, startPoint x: 240, startPoint y: 97, endPoint x: 542, endPoint y: 380, distance: 414.0
click at [542, 380] on div "An outdoor event at a large stadium has wrap-up and cleaning crew working after…" at bounding box center [456, 403] width 493 height 633
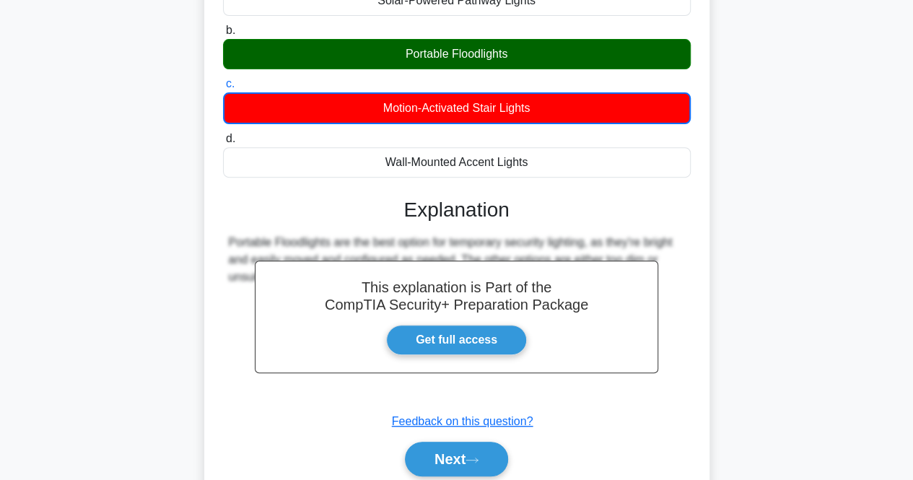
scroll to position [289, 0]
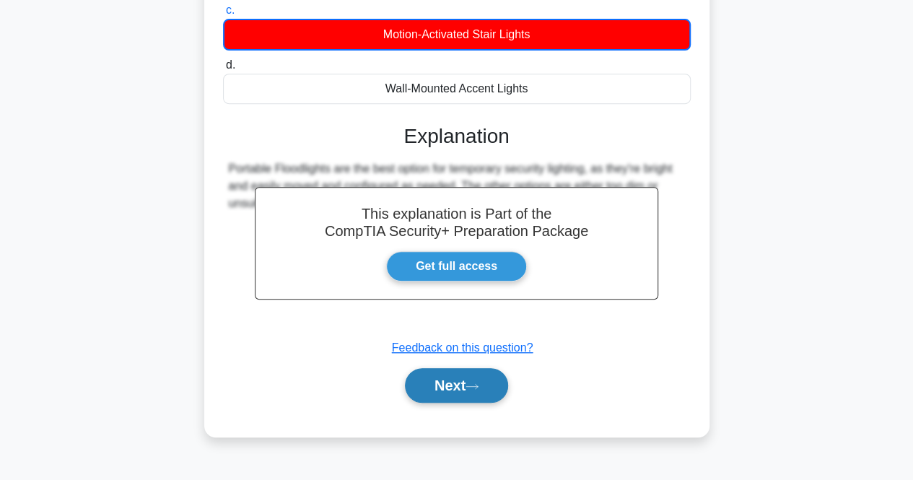
click at [442, 370] on button "Next" at bounding box center [456, 385] width 103 height 35
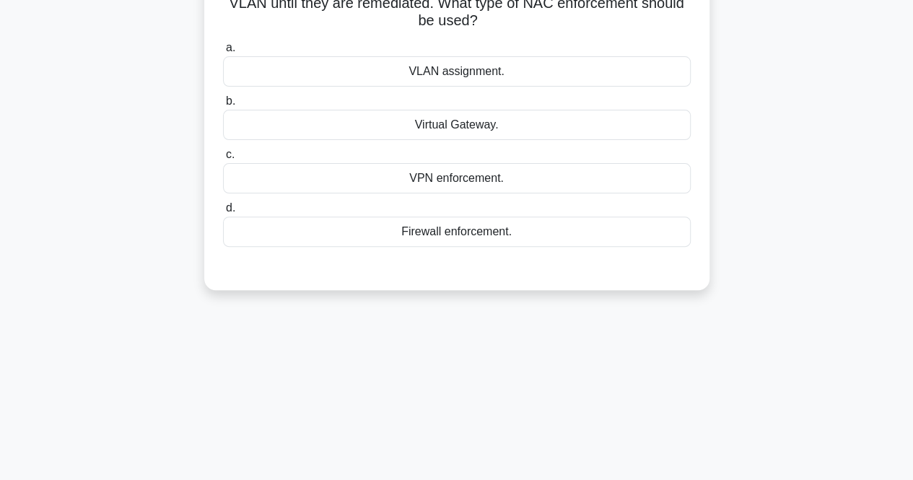
scroll to position [0, 0]
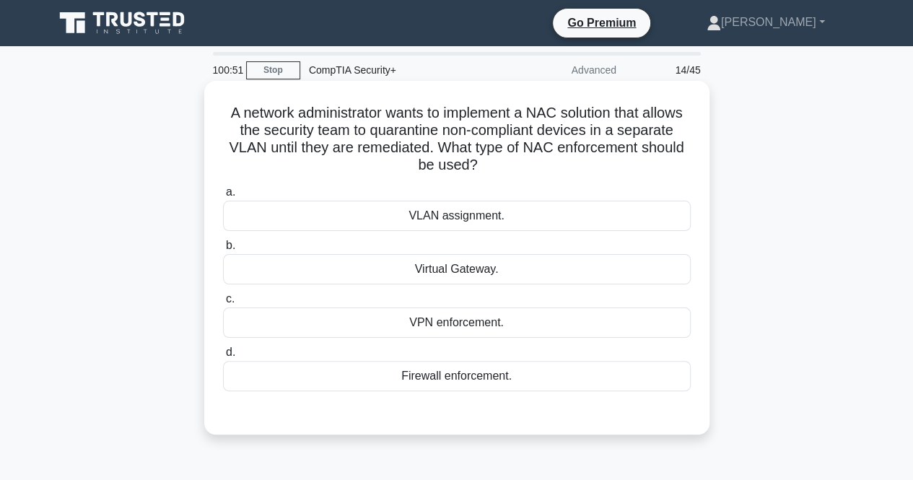
click at [485, 327] on div "VPN enforcement." at bounding box center [457, 322] width 468 height 30
click at [223, 304] on input "c. VPN enforcement." at bounding box center [223, 298] width 0 height 9
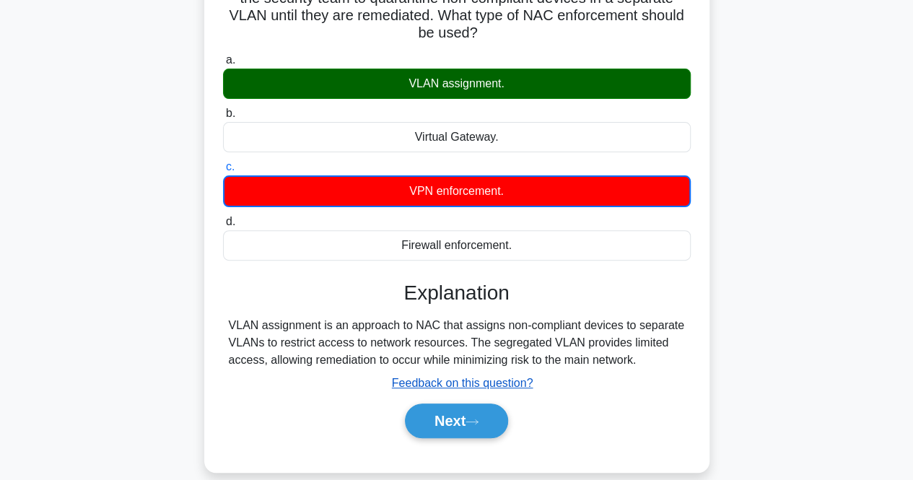
scroll to position [216, 0]
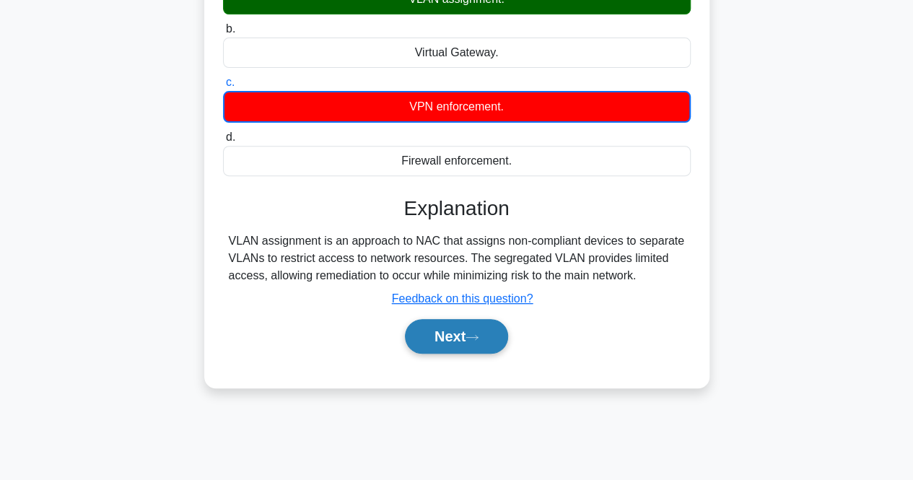
click at [433, 346] on button "Next" at bounding box center [456, 336] width 103 height 35
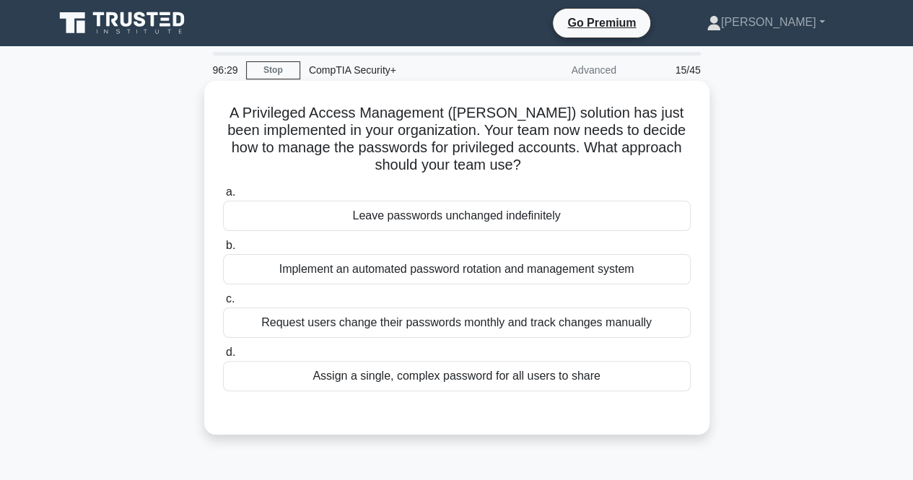
scroll to position [0, 0]
click at [525, 333] on div "Request users change their passwords monthly and track changes manually" at bounding box center [457, 322] width 468 height 30
click at [223, 304] on input "c. Request users change their passwords monthly and track changes manually" at bounding box center [223, 298] width 0 height 9
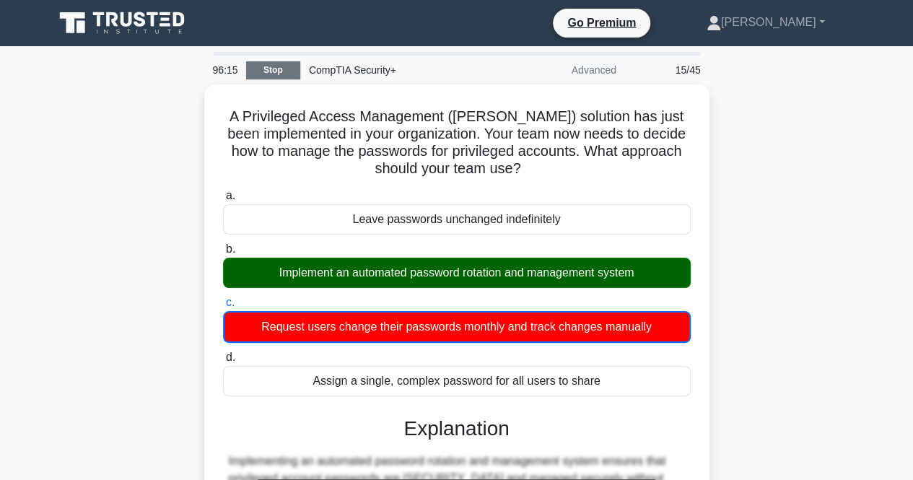
click at [283, 76] on link "Stop" at bounding box center [273, 70] width 54 height 18
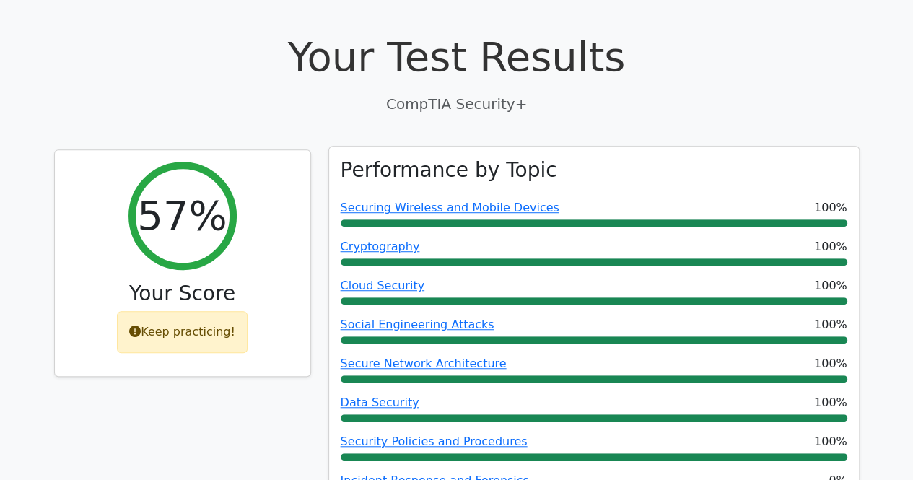
scroll to position [433, 0]
